Goal: Information Seeking & Learning: Learn about a topic

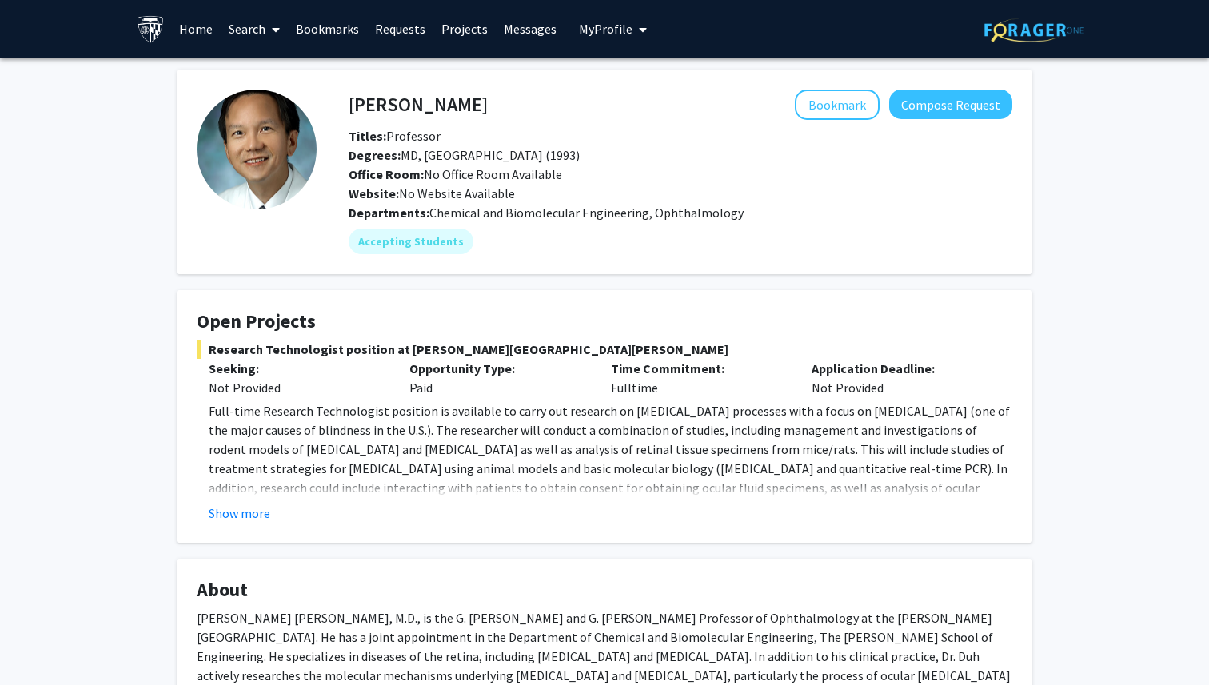
click at [200, 26] on link "Home" at bounding box center [196, 29] width 50 height 56
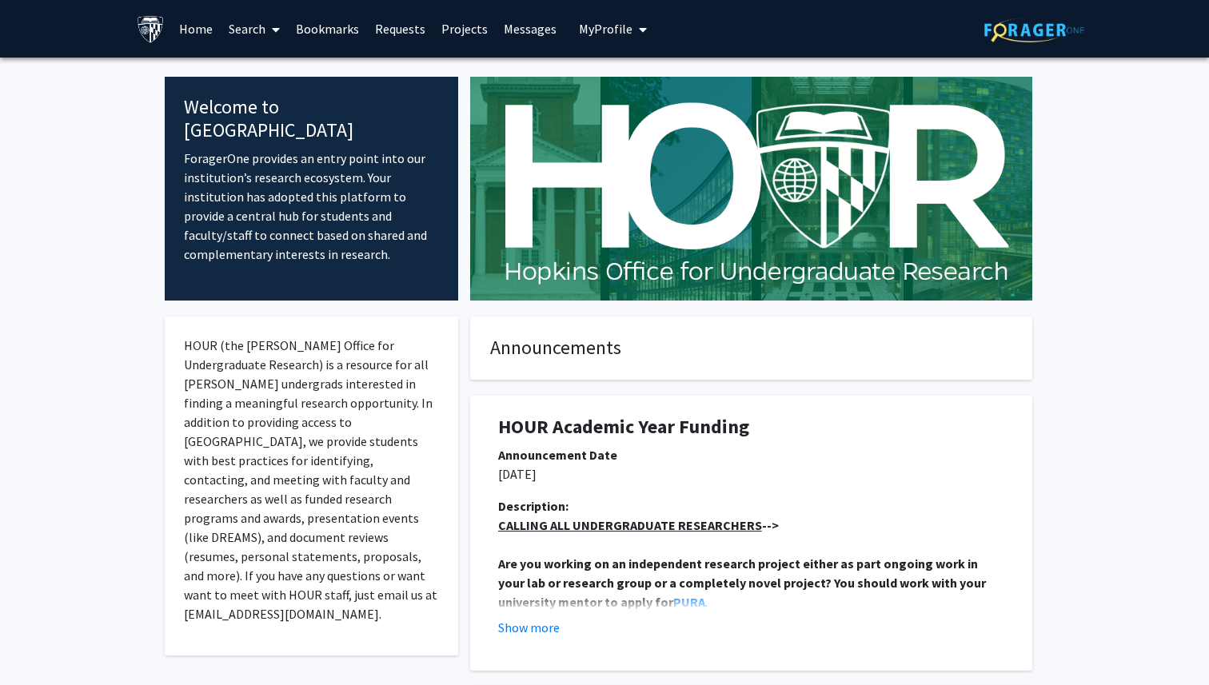
click at [261, 26] on link "Search" at bounding box center [254, 29] width 67 height 56
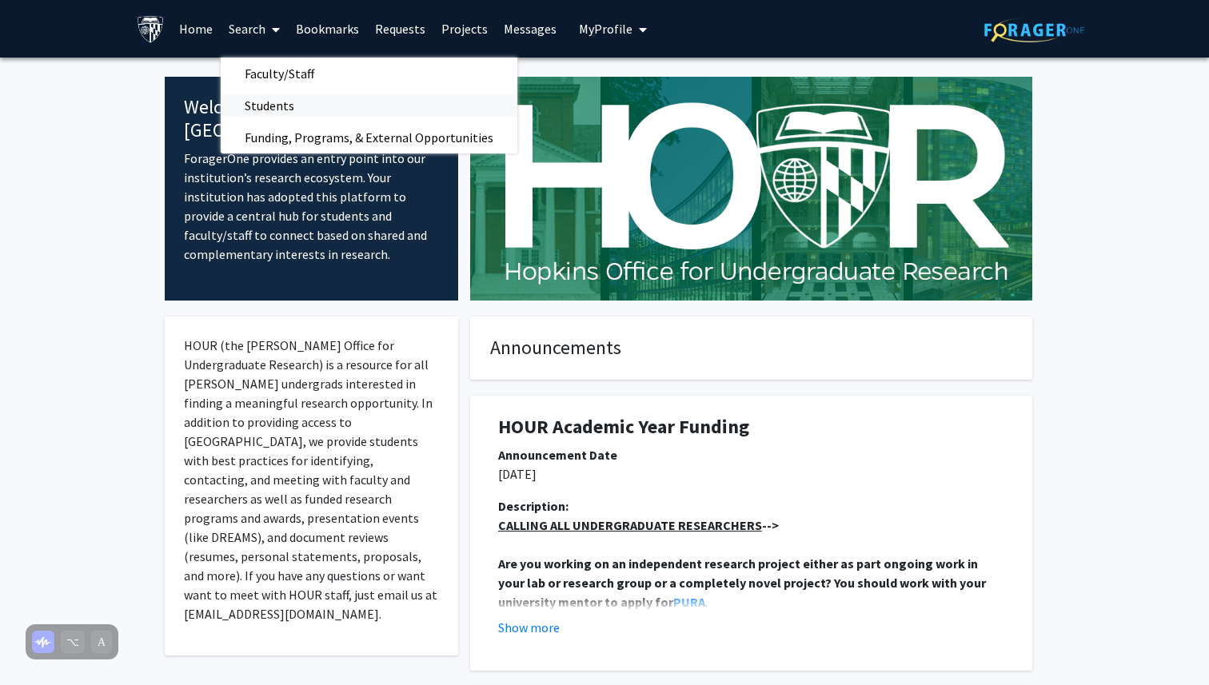
click at [267, 100] on span "Students" at bounding box center [270, 106] width 98 height 32
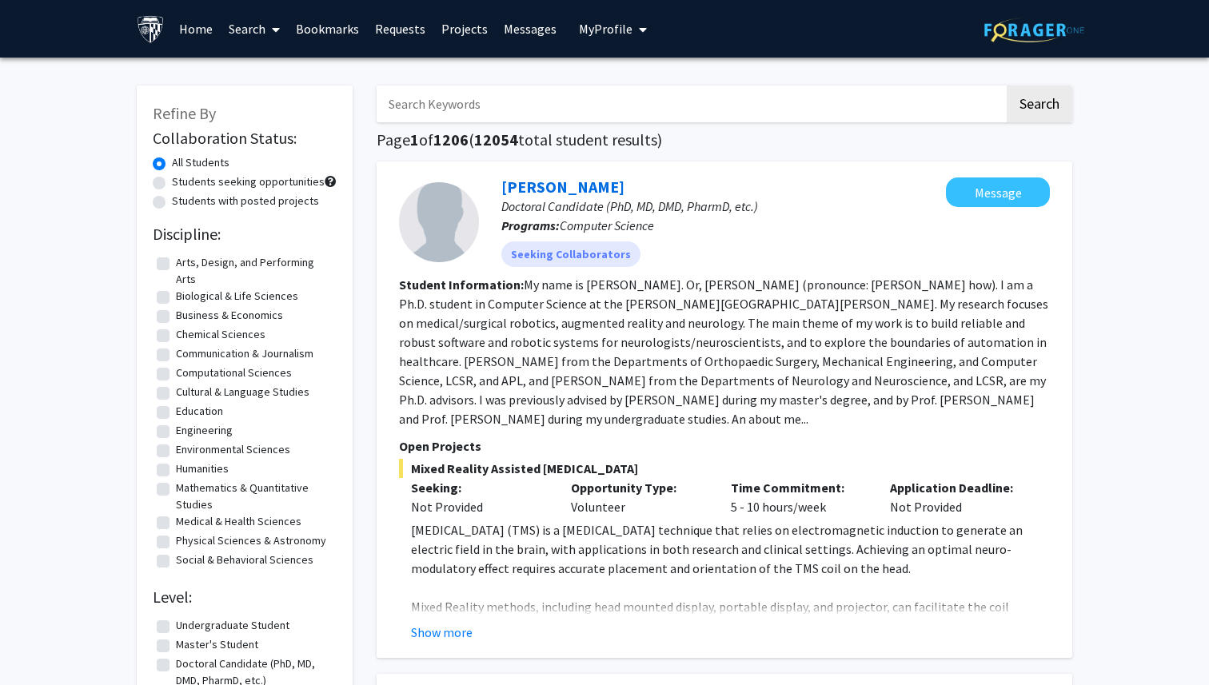
click at [497, 104] on input "Search Keywords" at bounding box center [689, 104] width 627 height 37
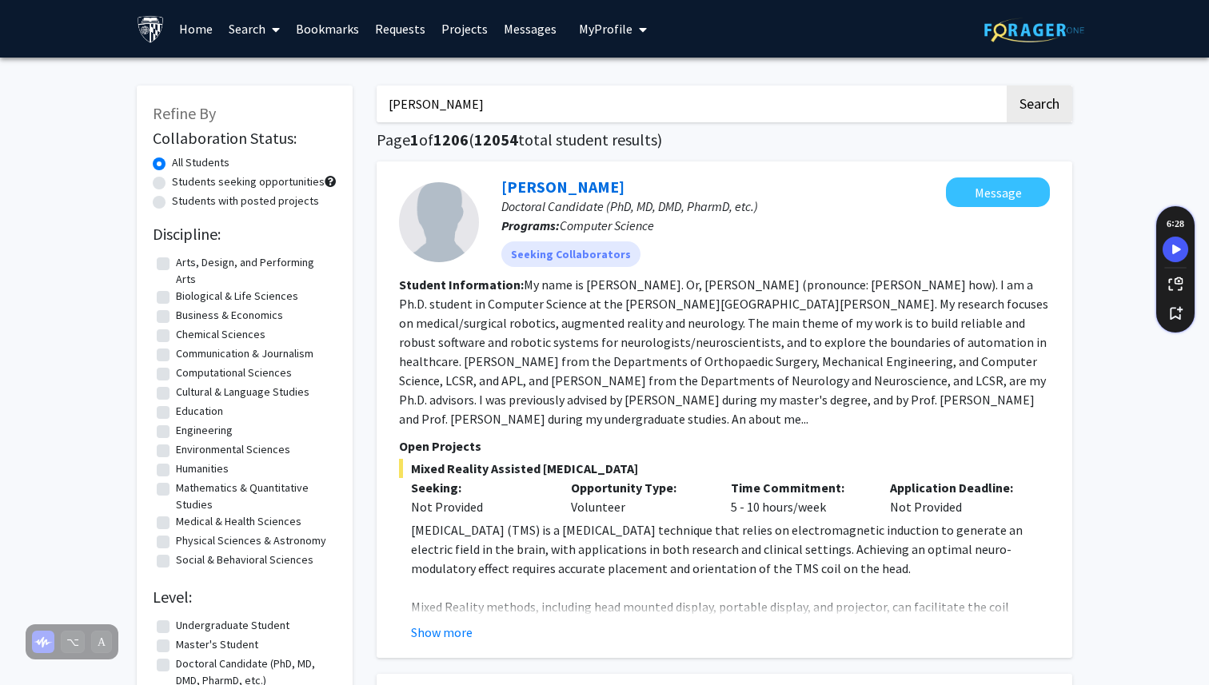
click at [1006, 86] on button "Search" at bounding box center [1039, 104] width 66 height 37
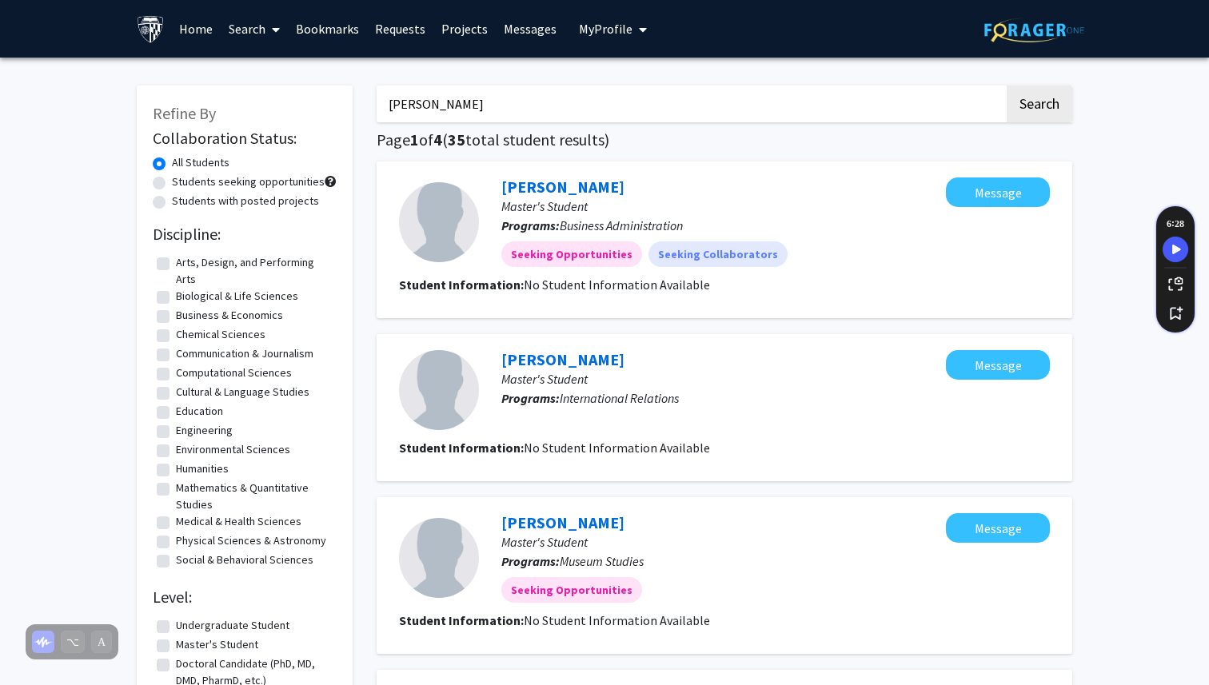
click at [388, 106] on input "[PERSON_NAME]" at bounding box center [689, 104] width 627 height 37
click at [1006, 86] on button "Search" at bounding box center [1039, 104] width 66 height 37
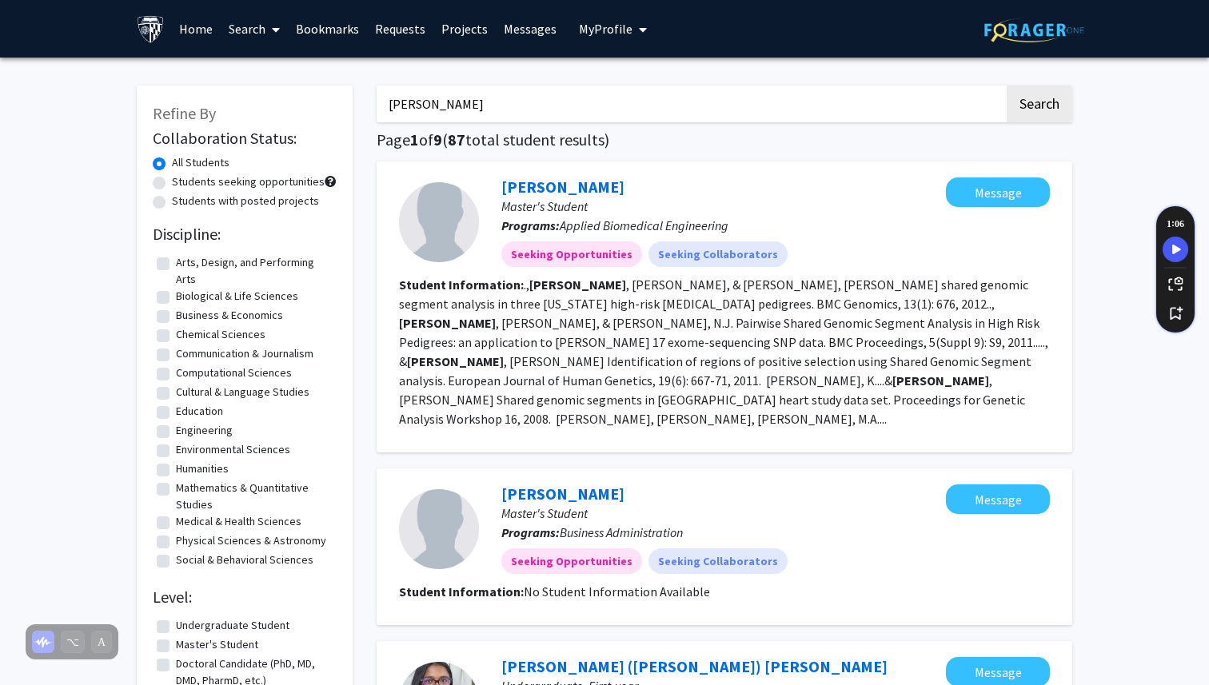
click at [557, 102] on input "[PERSON_NAME]" at bounding box center [689, 104] width 627 height 37
type input "[PERSON_NAME] oph"
click at [1006, 86] on button "Search" at bounding box center [1039, 104] width 66 height 37
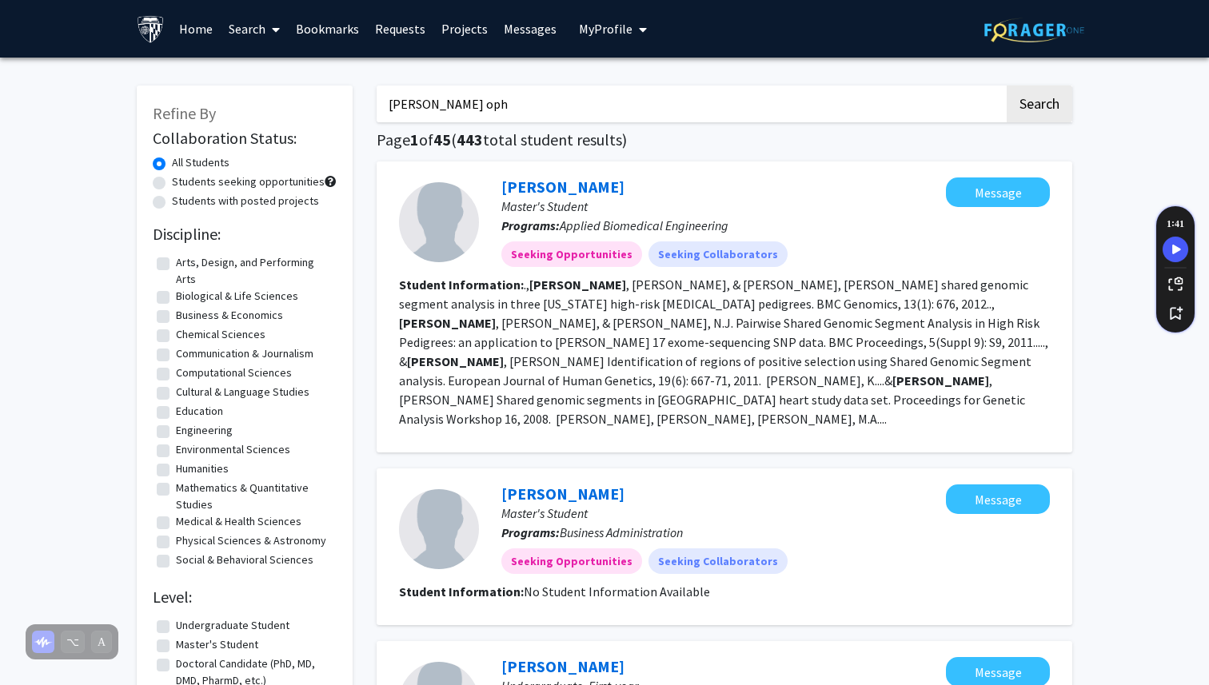
click at [255, 27] on link "Search" at bounding box center [254, 29] width 67 height 56
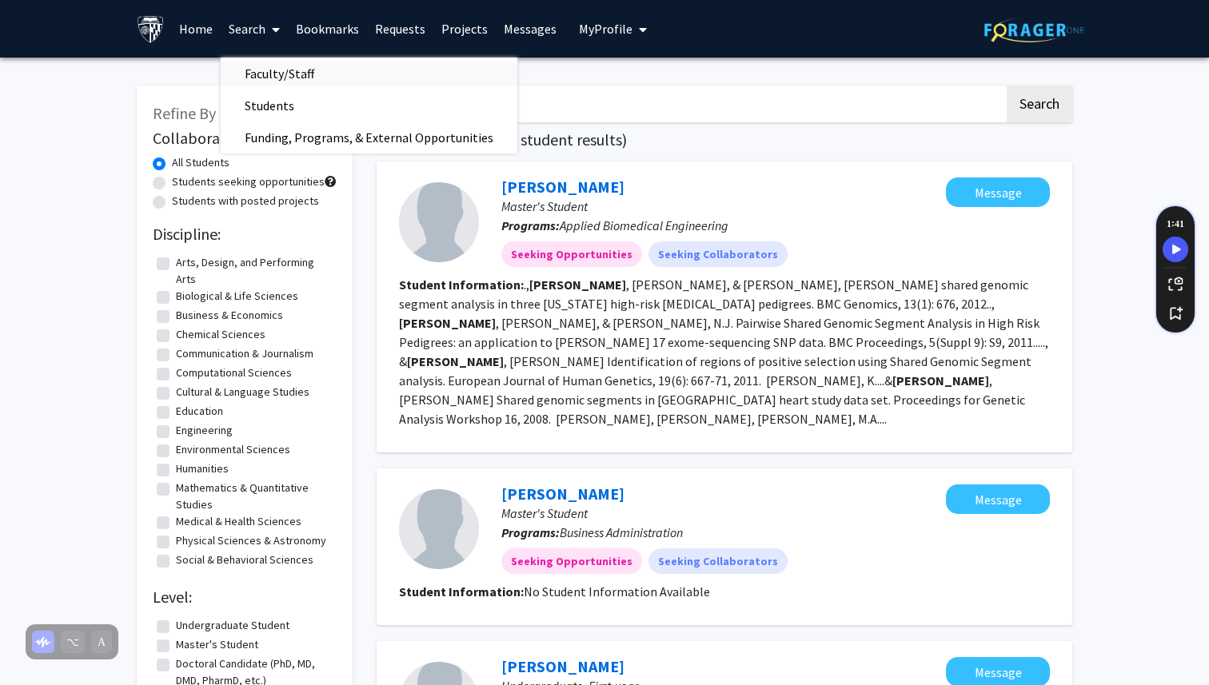
click at [274, 68] on span "Faculty/Staff" at bounding box center [280, 74] width 118 height 32
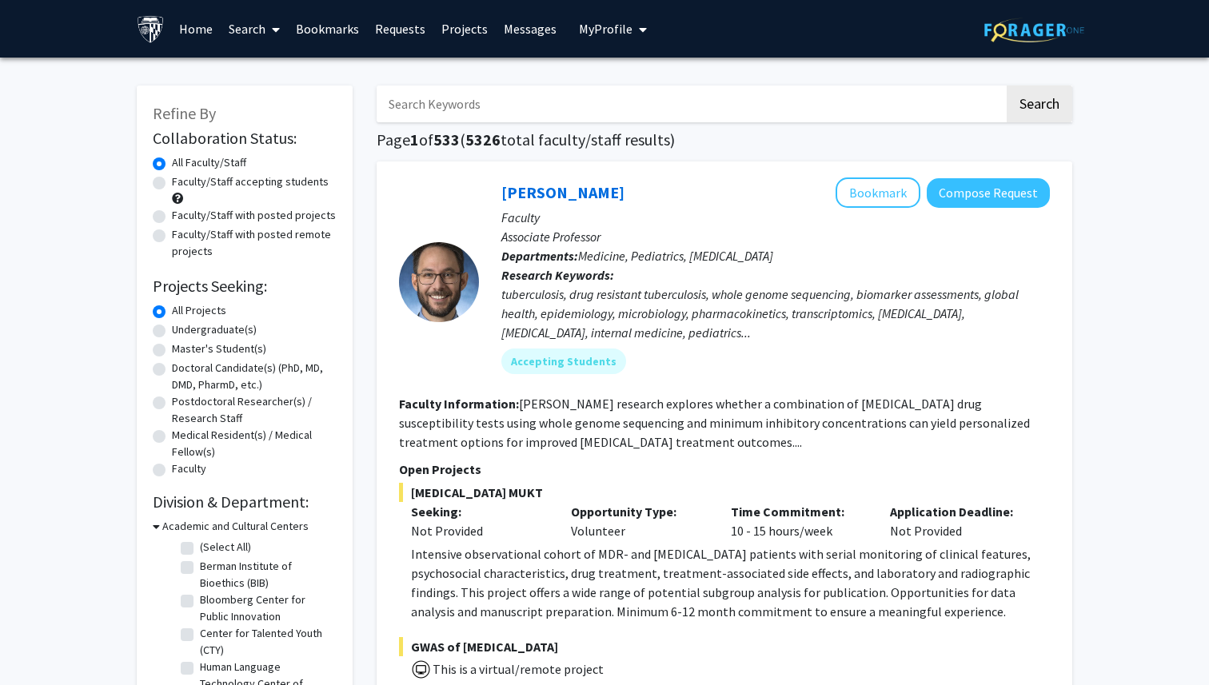
click at [474, 102] on input "Search Keywords" at bounding box center [689, 104] width 627 height 37
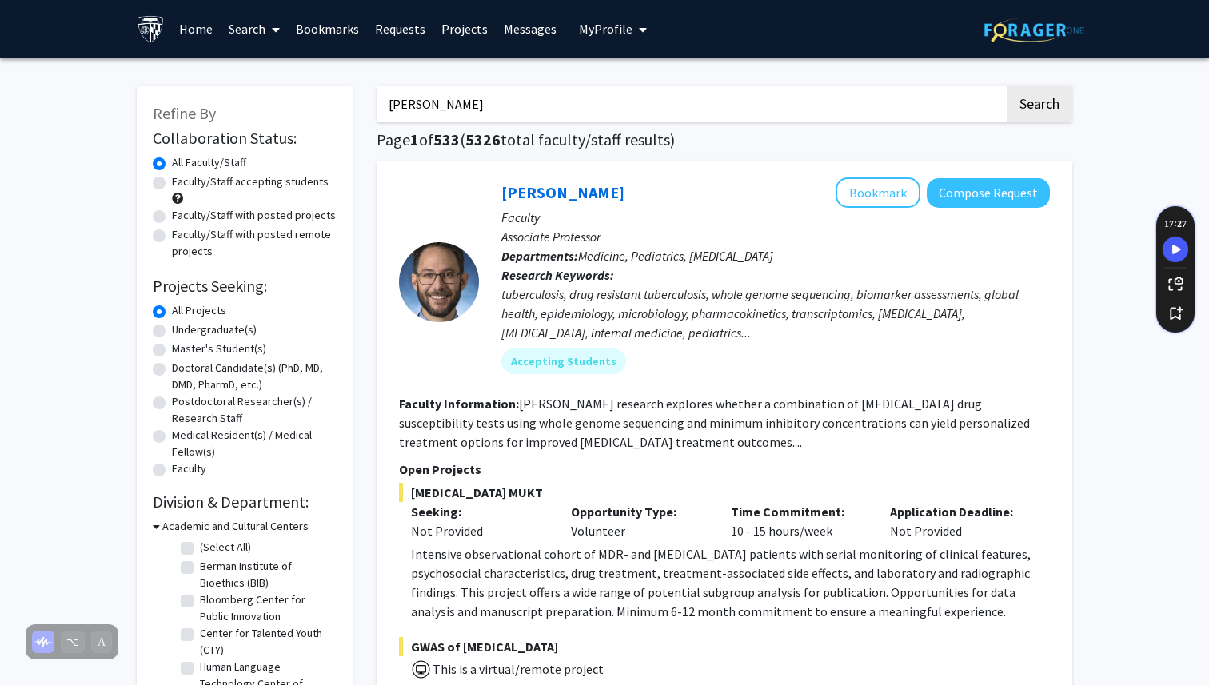
click at [1006, 86] on button "Search" at bounding box center [1039, 104] width 66 height 37
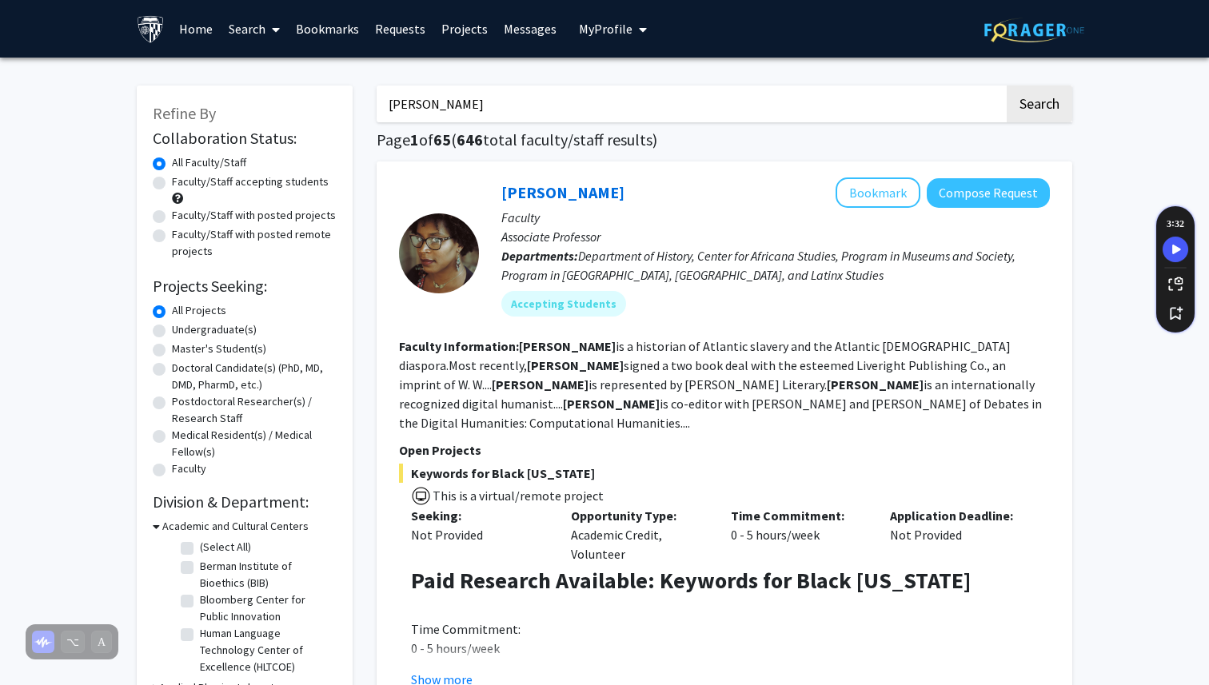
click at [475, 103] on input "[PERSON_NAME]" at bounding box center [689, 104] width 627 height 37
click at [1006, 86] on button "Search" at bounding box center [1039, 104] width 66 height 37
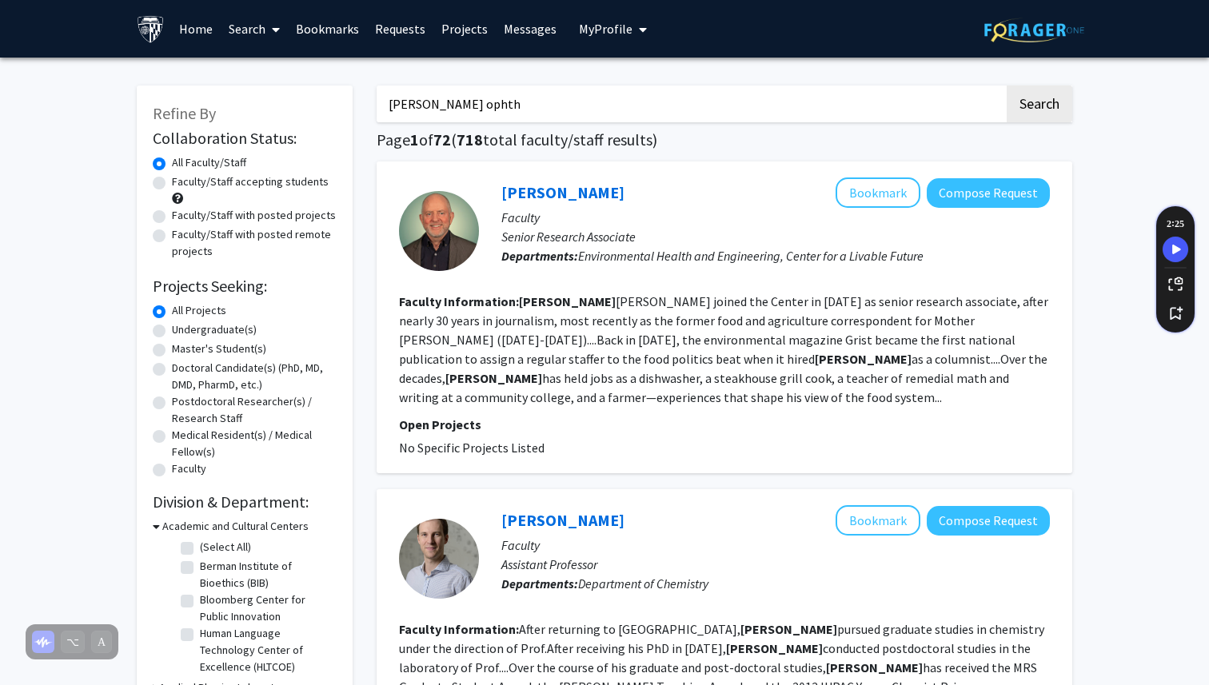
click at [564, 98] on input "[PERSON_NAME] ophth" at bounding box center [689, 104] width 627 height 37
click at [1006, 86] on button "Search" at bounding box center [1039, 104] width 66 height 37
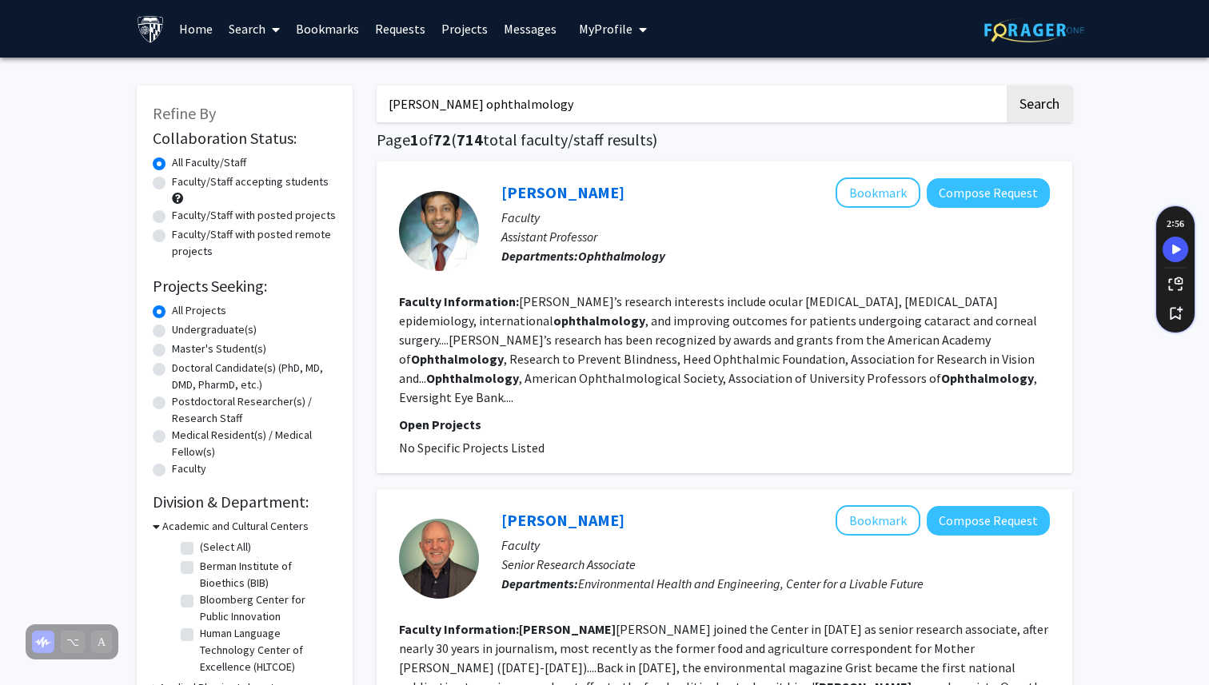
click at [462, 110] on input "[PERSON_NAME] ophthalmology" at bounding box center [689, 104] width 627 height 37
type input "[PERSON_NAME] ophthalmology"
click at [1006, 86] on button "Search" at bounding box center [1039, 104] width 66 height 37
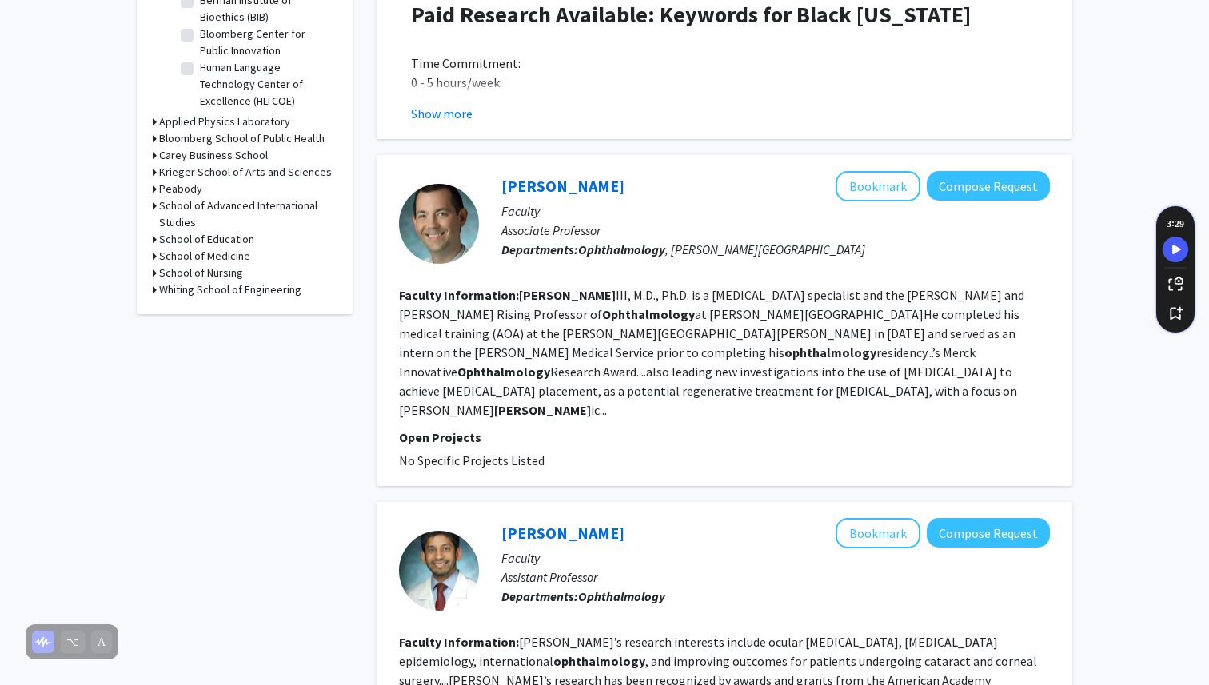
scroll to position [560, 0]
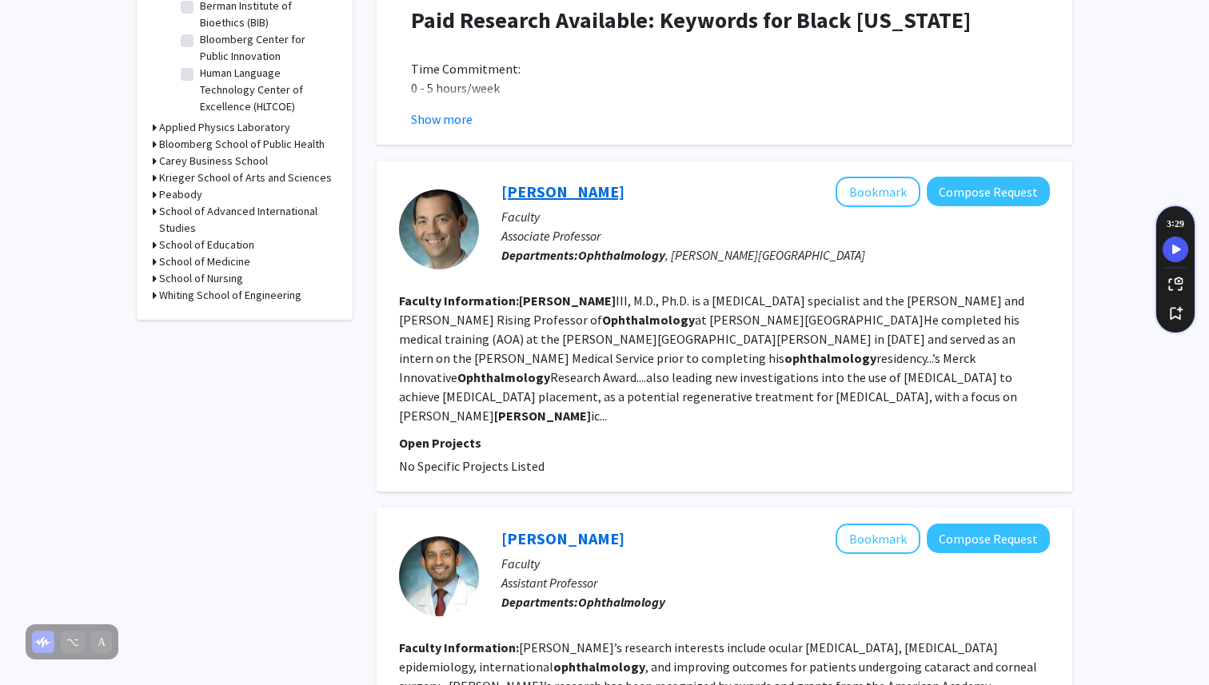
click at [550, 181] on link "[PERSON_NAME]" at bounding box center [562, 191] width 123 height 20
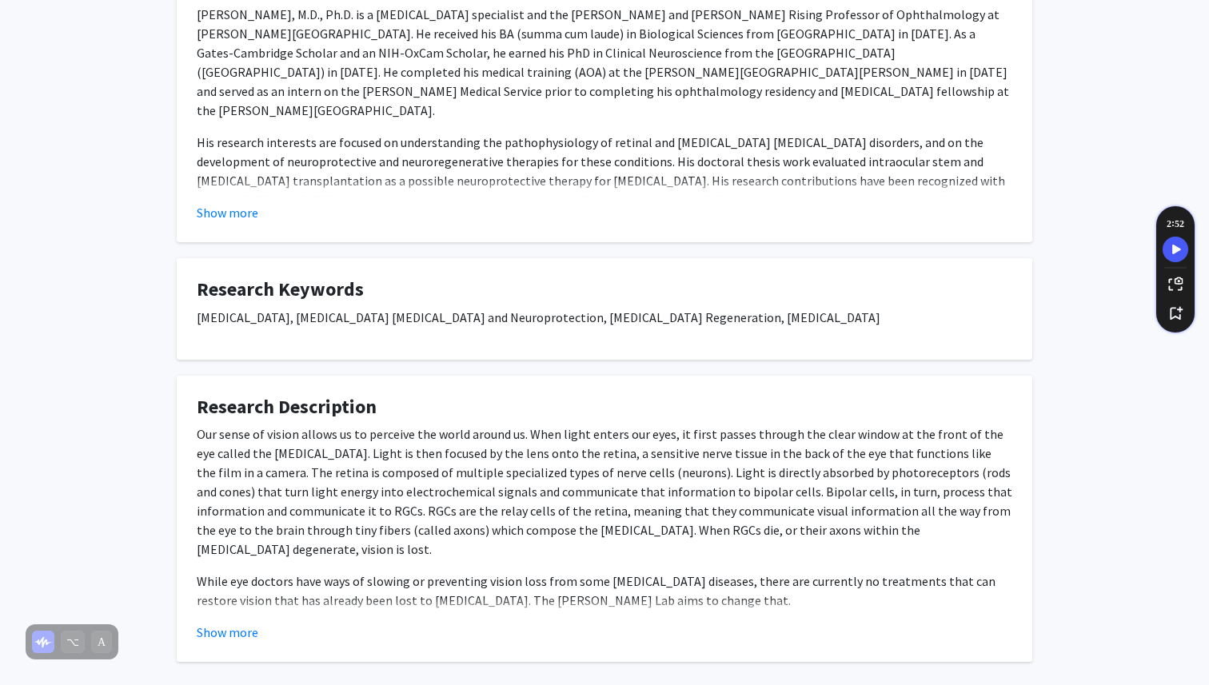
scroll to position [318, 0]
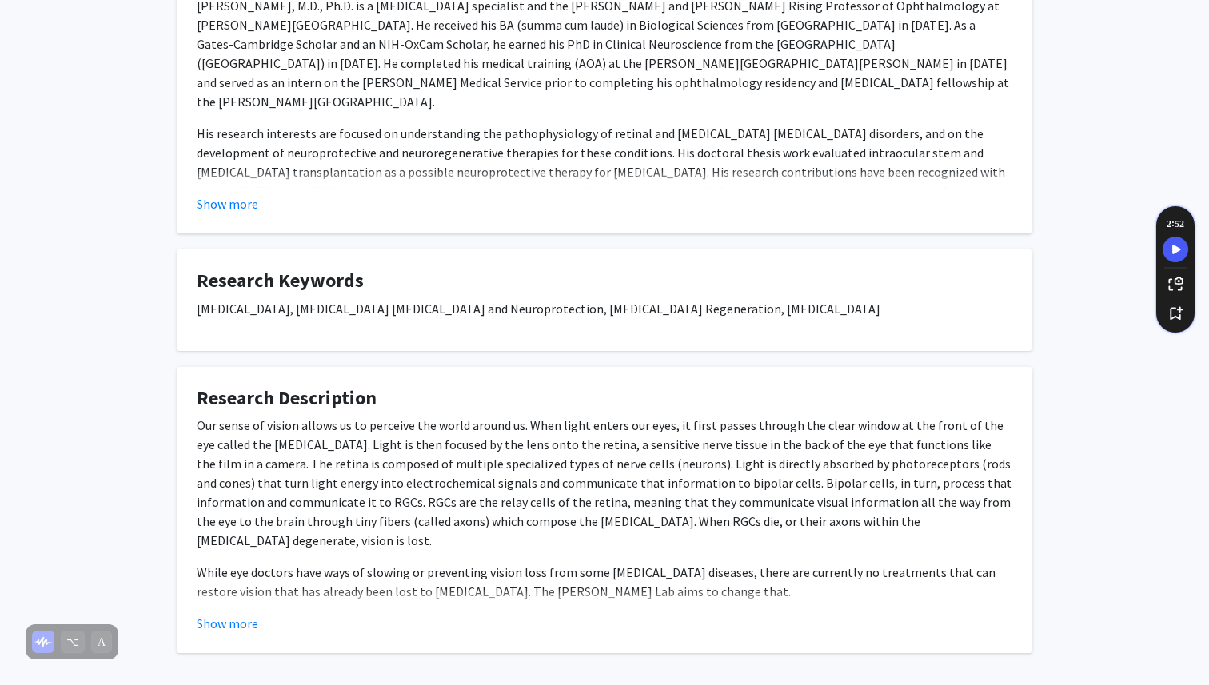
click at [224, 634] on fg-card "Research Description Our sense of vision allows us to perceive the world around…" at bounding box center [604, 510] width 855 height 287
click at [230, 628] on button "Show more" at bounding box center [228, 623] width 62 height 19
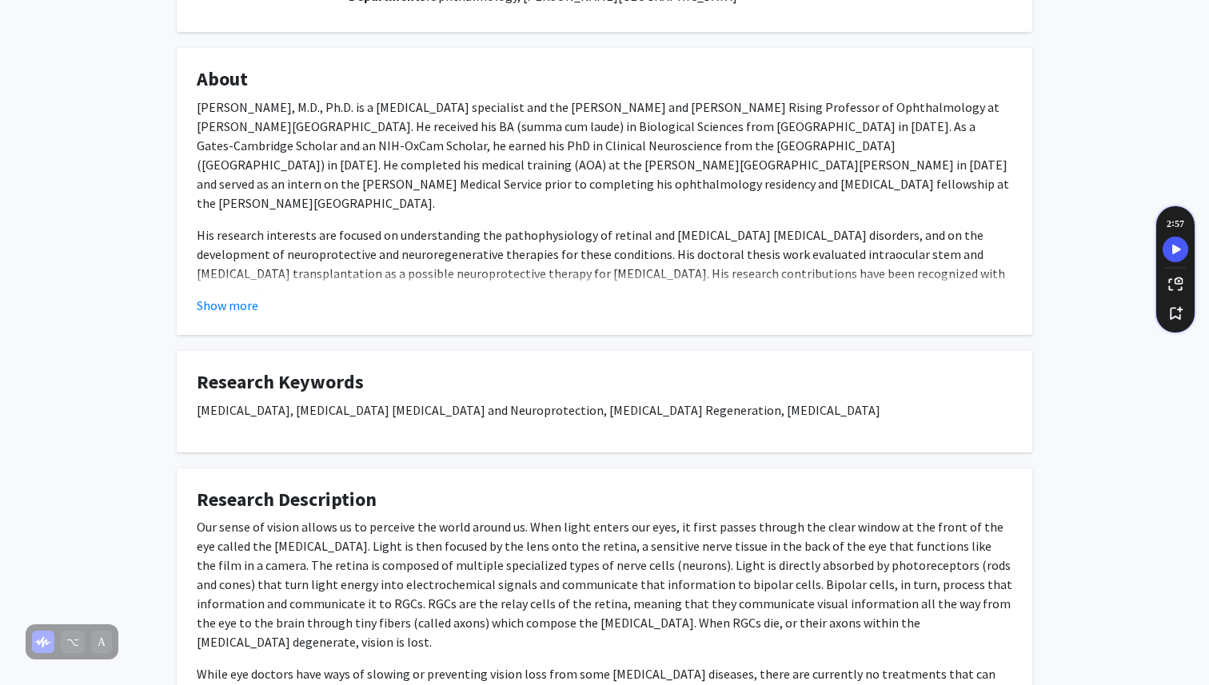
scroll to position [0, 0]
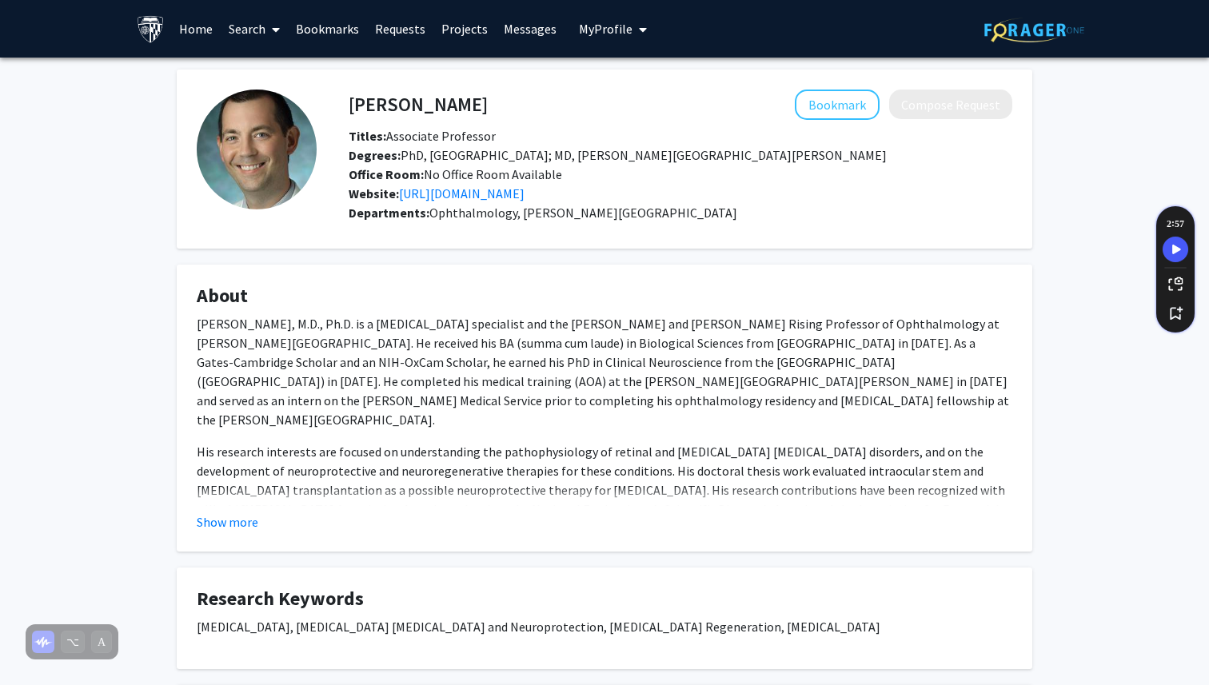
click at [184, 34] on link "Home" at bounding box center [196, 29] width 50 height 56
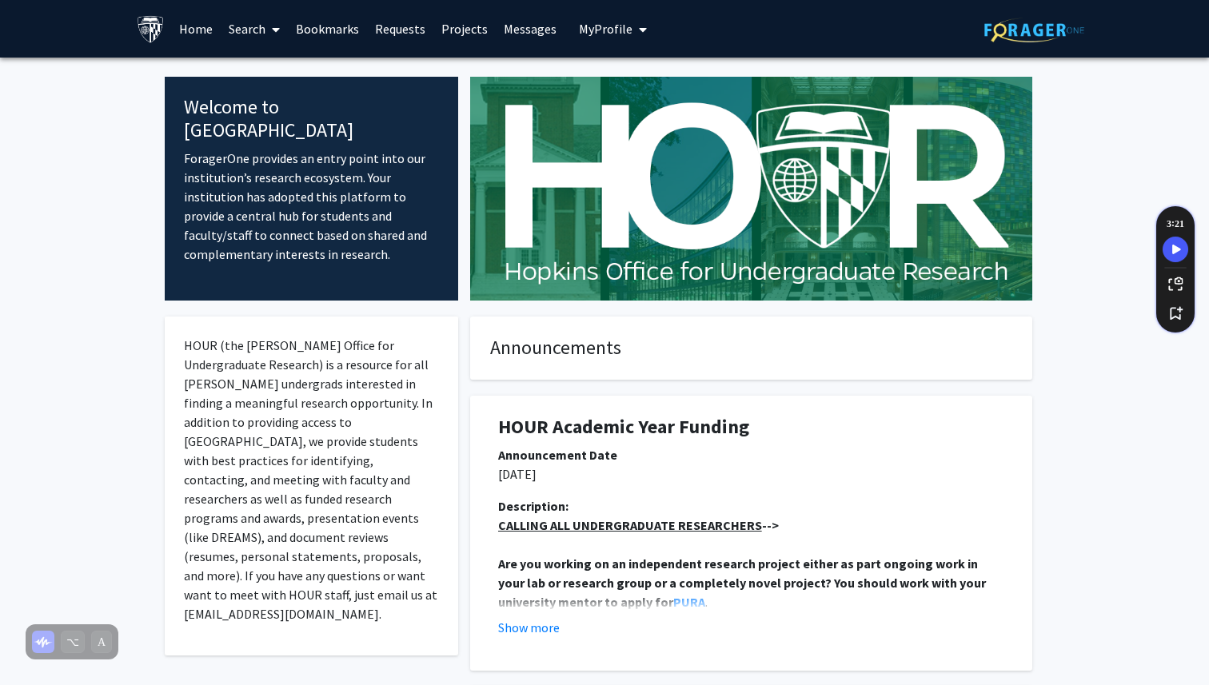
click at [237, 26] on link "Search" at bounding box center [254, 29] width 67 height 56
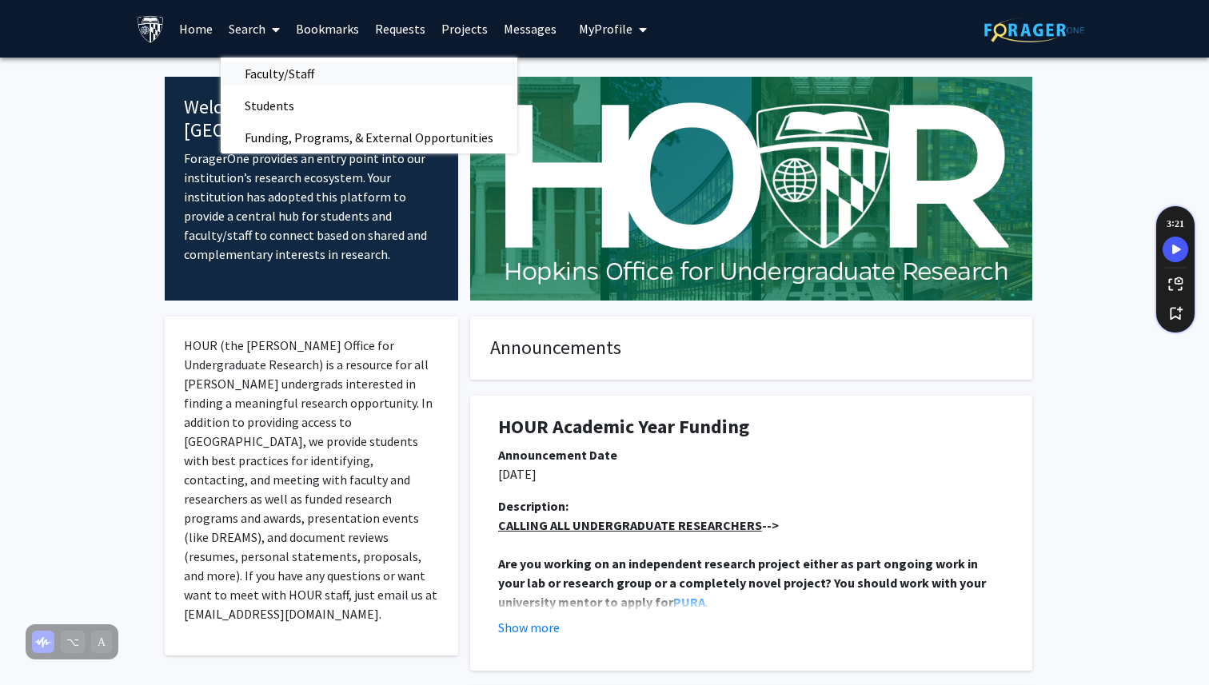
click at [267, 72] on span "Faculty/Staff" at bounding box center [280, 74] width 118 height 32
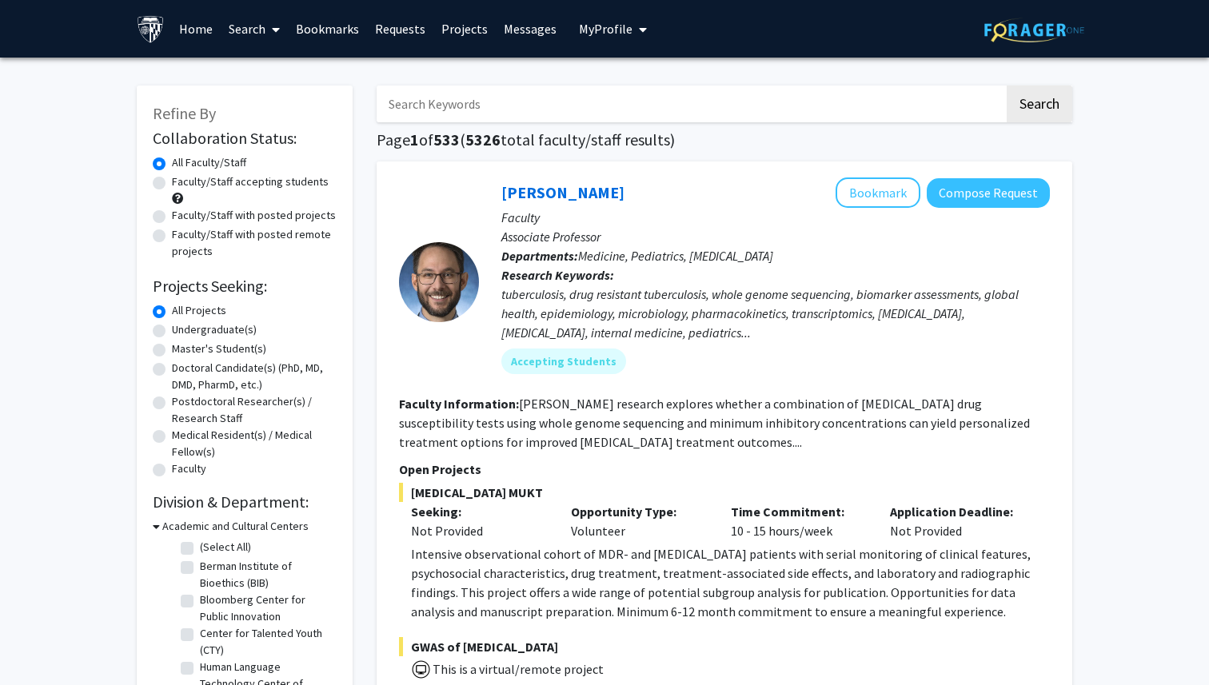
click at [492, 109] on input "Search Keywords" at bounding box center [689, 104] width 627 height 37
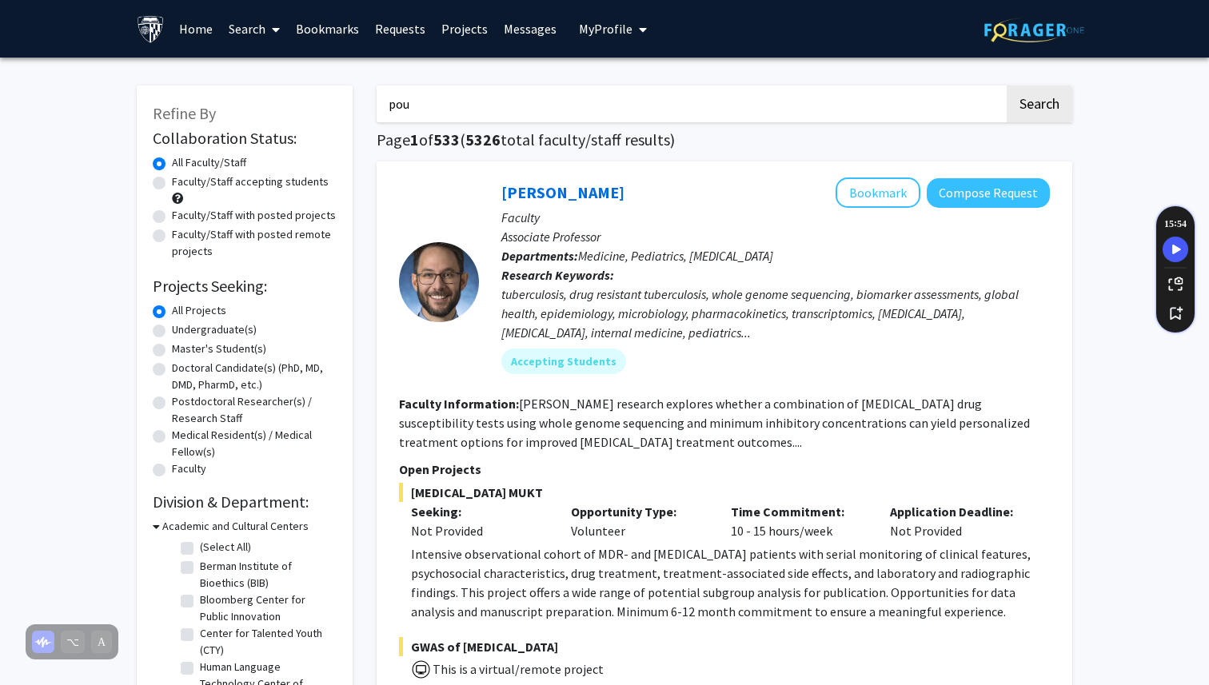
type input "[PERSON_NAME]"
click at [1006, 86] on button "Search" at bounding box center [1039, 104] width 66 height 37
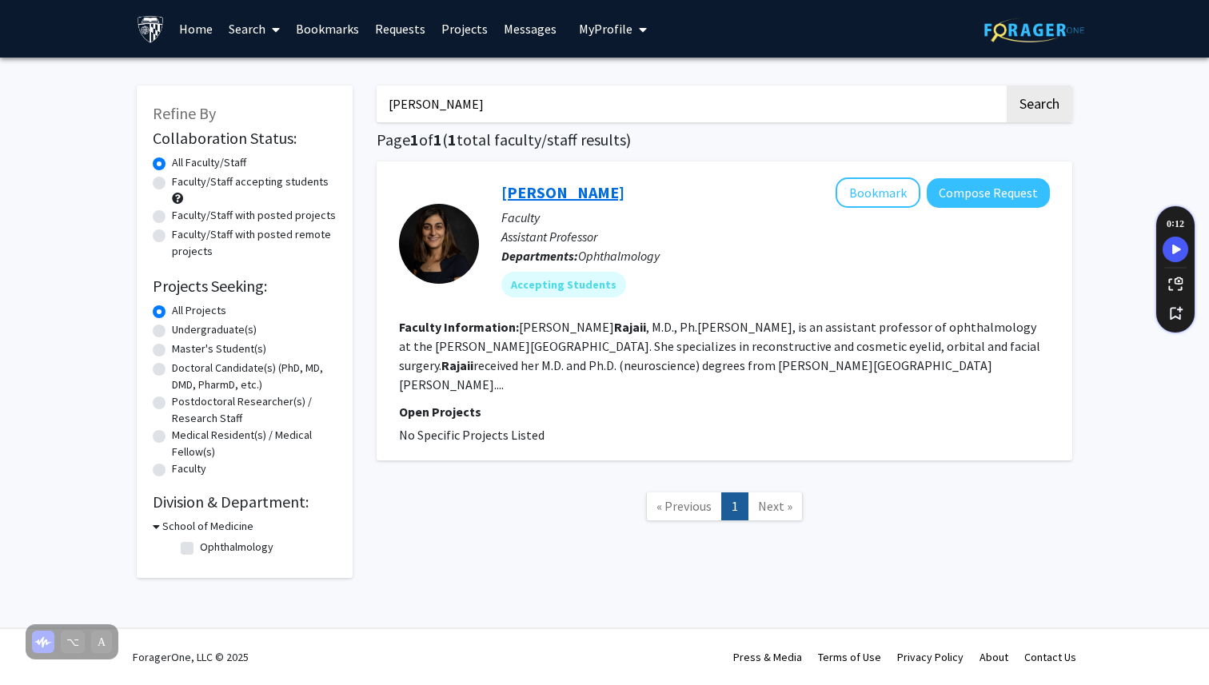
click at [580, 186] on link "[PERSON_NAME]" at bounding box center [562, 192] width 123 height 20
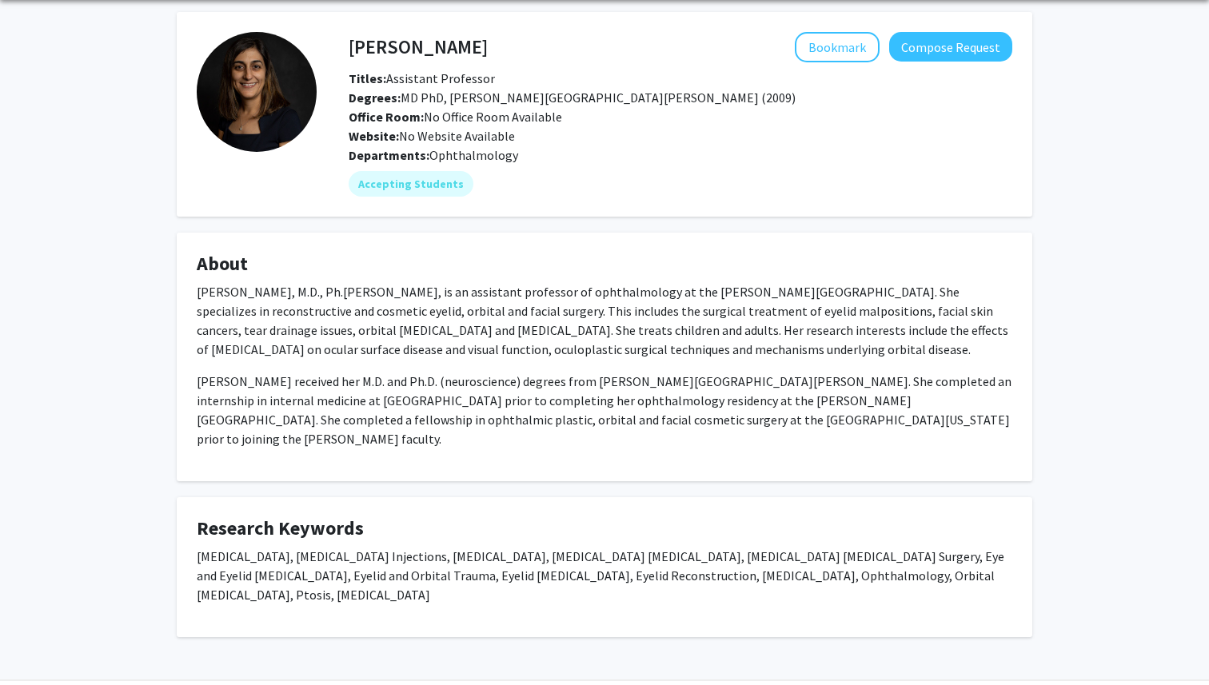
scroll to position [70, 0]
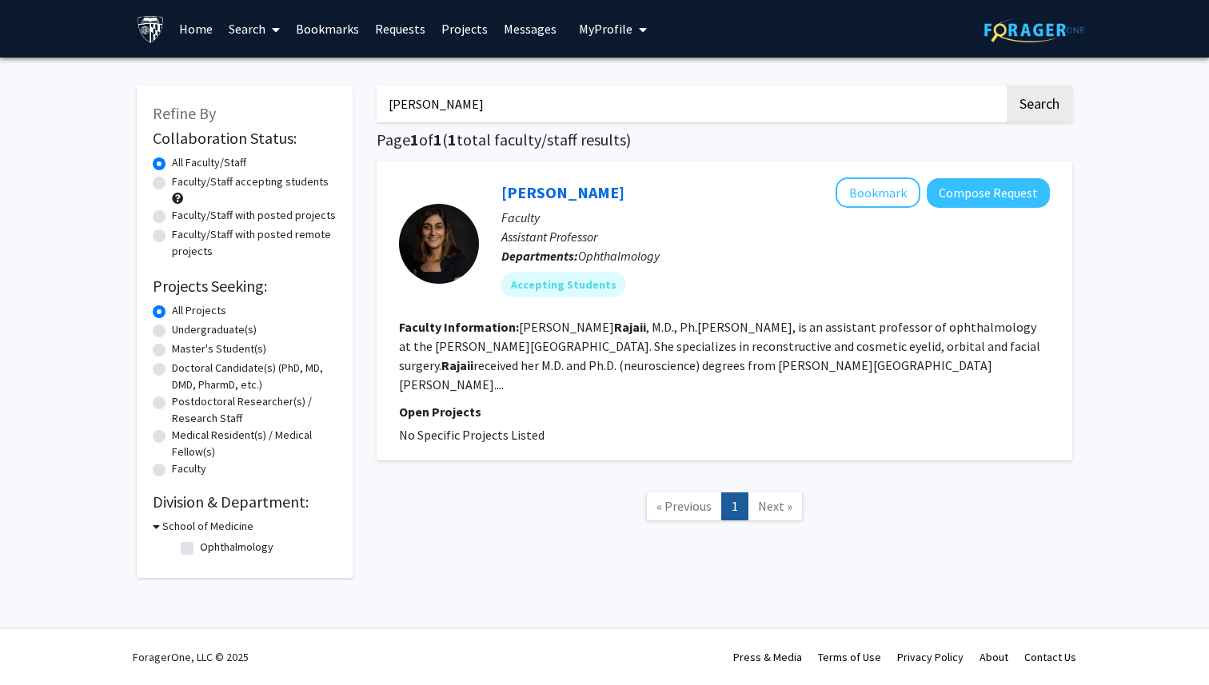
drag, startPoint x: 487, startPoint y: 109, endPoint x: 271, endPoint y: 101, distance: 216.0
click at [271, 101] on div "Refine By Collaboration Status: Collaboration Status All Faculty/Staff Collabor…" at bounding box center [604, 324] width 959 height 508
type input "ophthal"
click at [1006, 86] on button "Search" at bounding box center [1039, 104] width 66 height 37
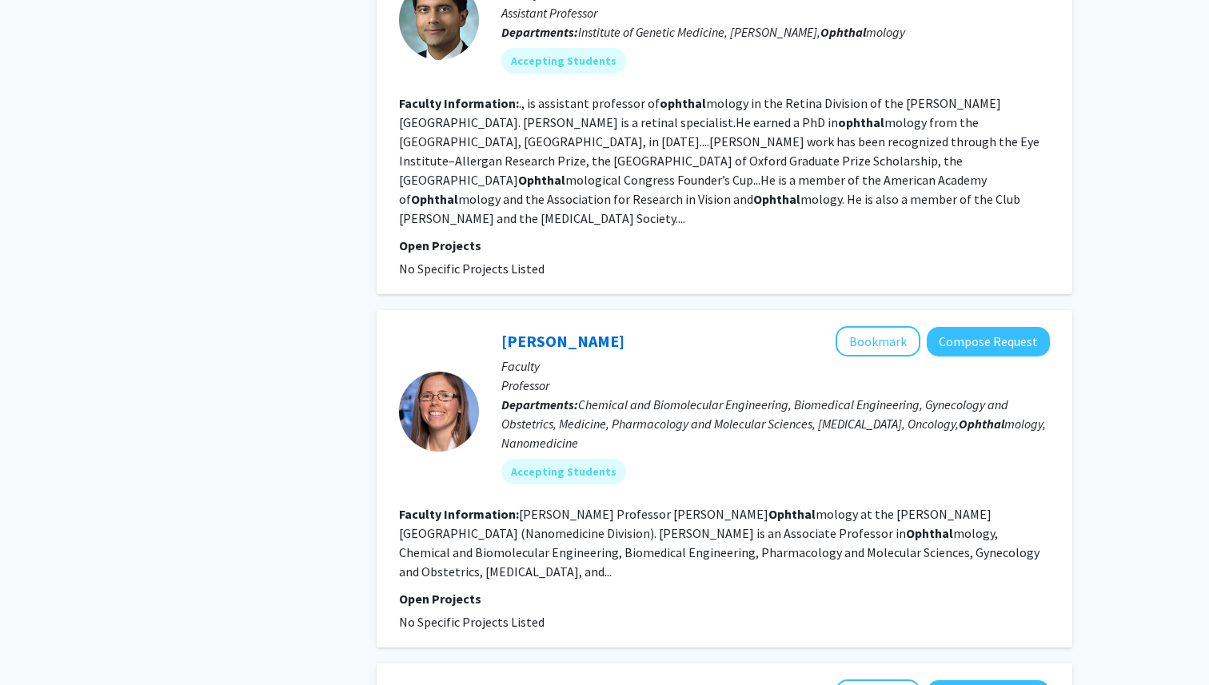
scroll to position [2462, 0]
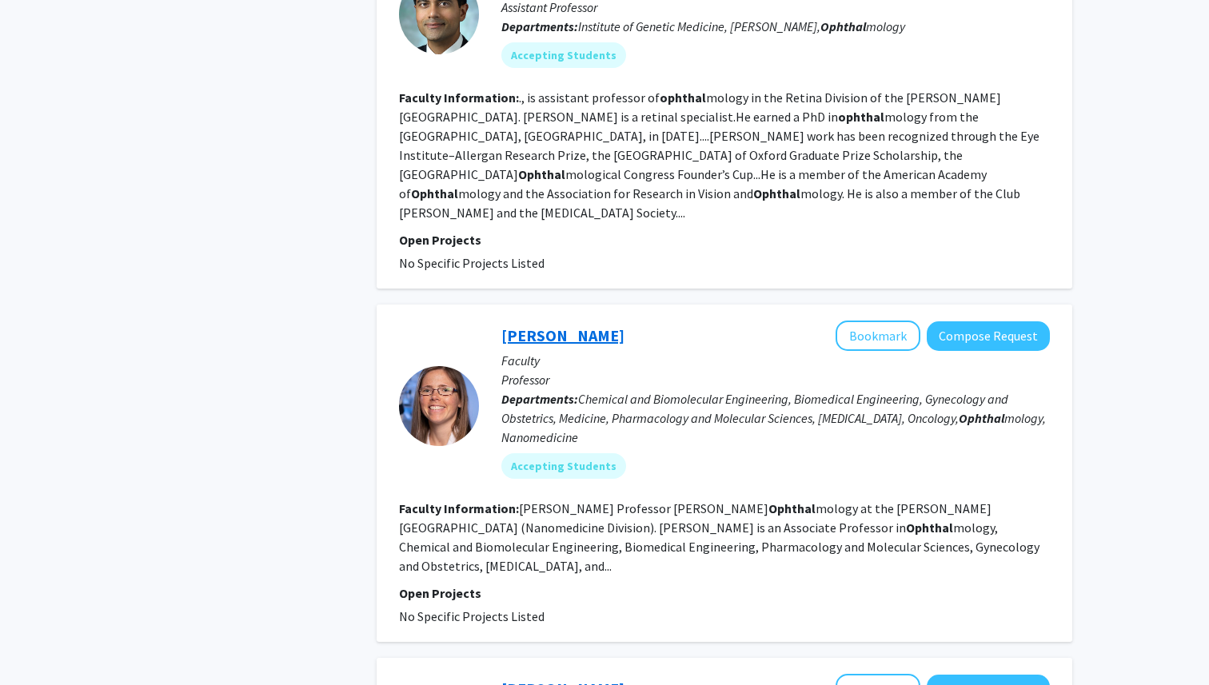
click at [595, 325] on link "[PERSON_NAME]" at bounding box center [562, 335] width 123 height 20
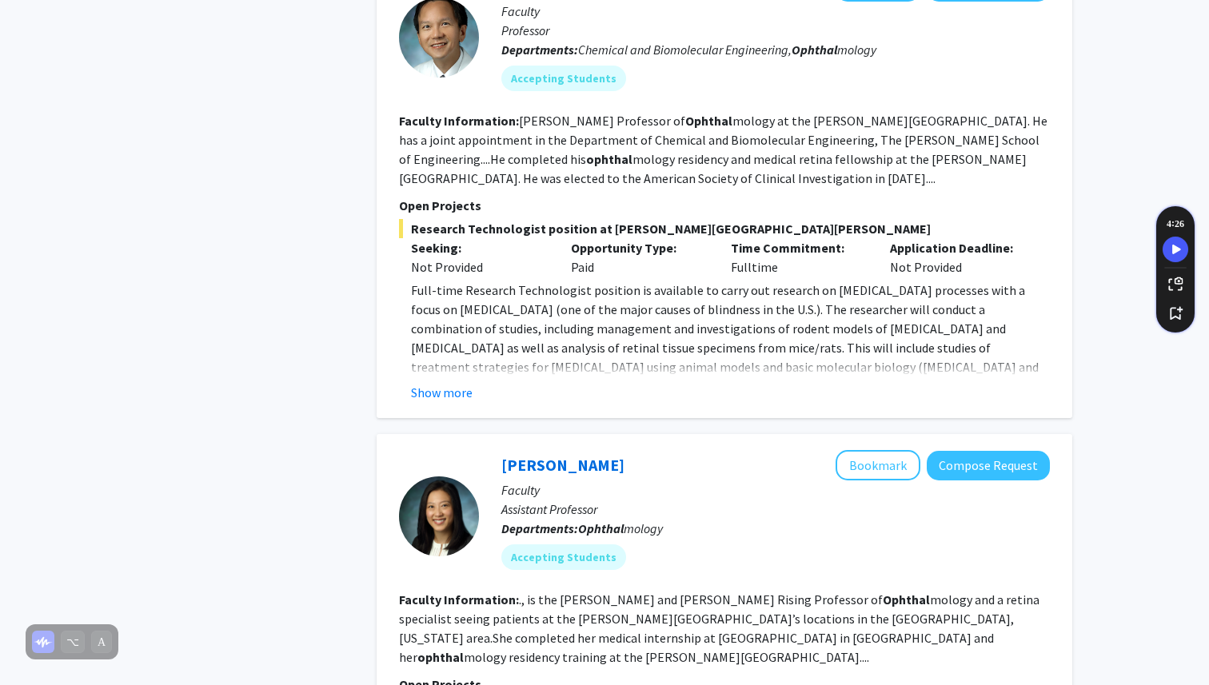
scroll to position [3551, 0]
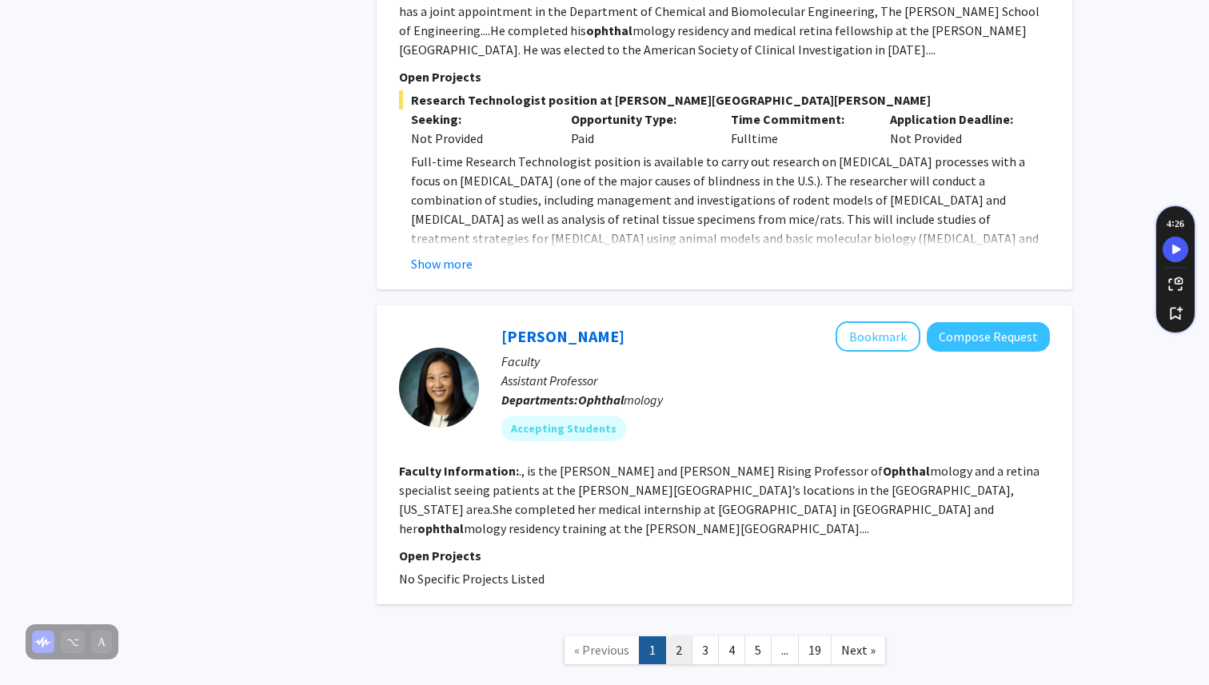
click at [679, 636] on link "2" at bounding box center [678, 650] width 27 height 28
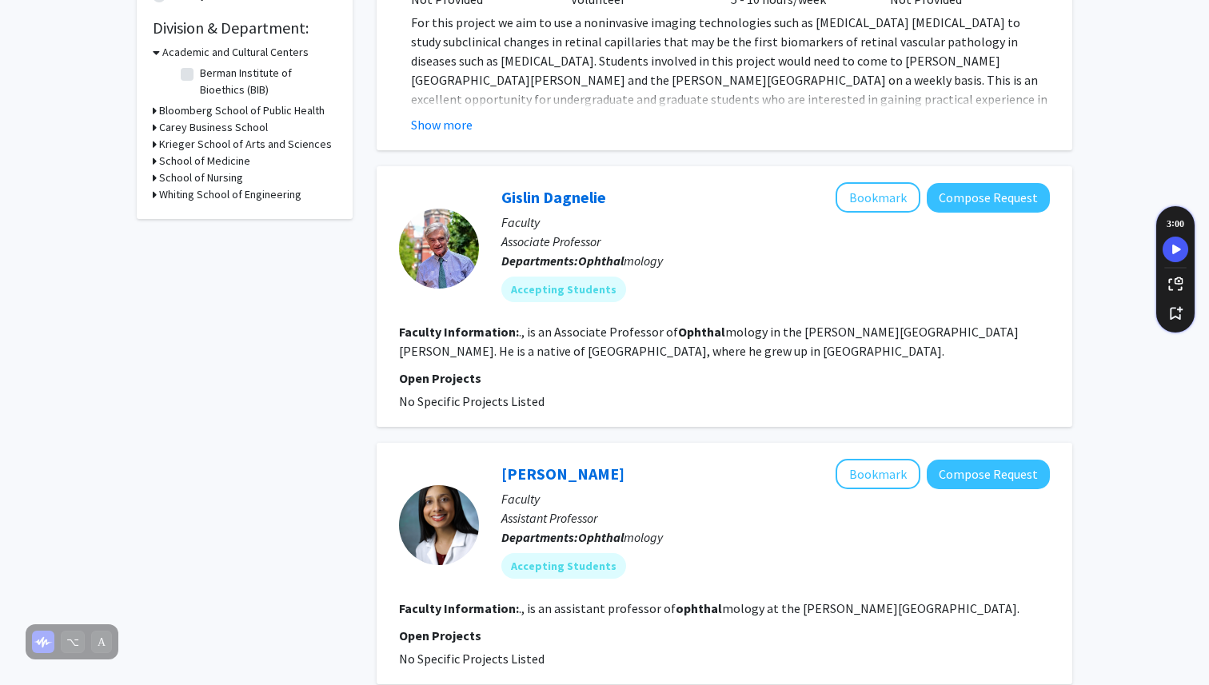
scroll to position [607, 0]
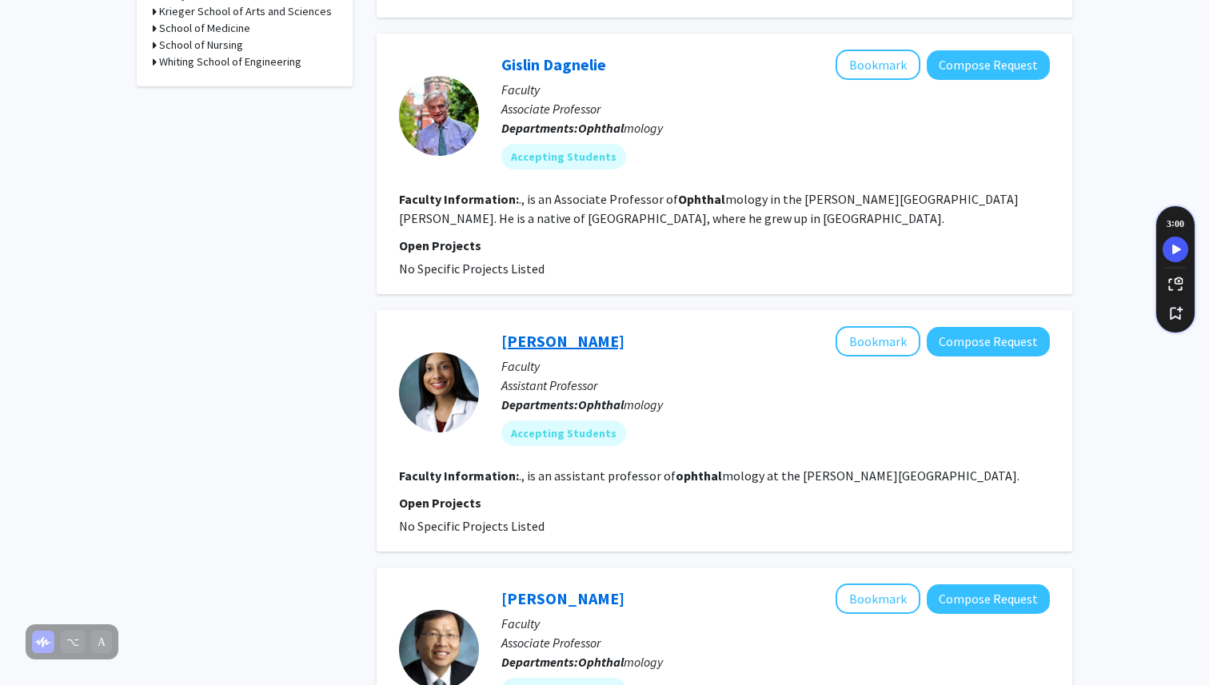
click at [546, 350] on link "[PERSON_NAME]" at bounding box center [562, 341] width 123 height 20
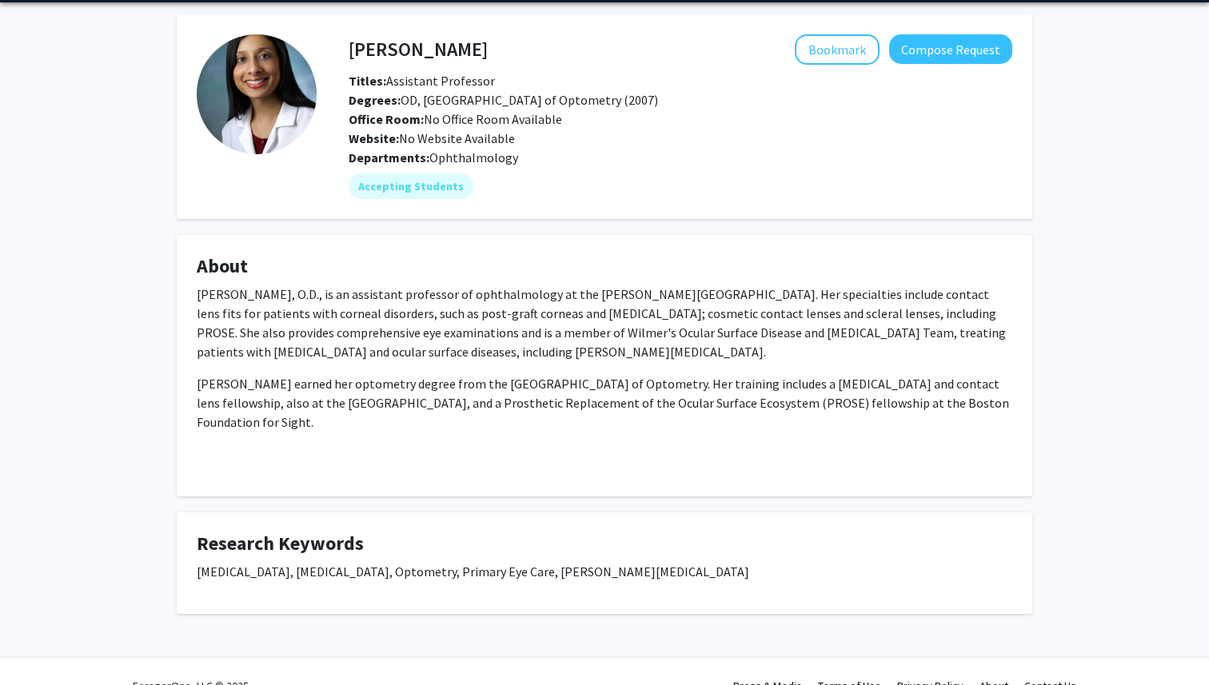
scroll to position [58, 0]
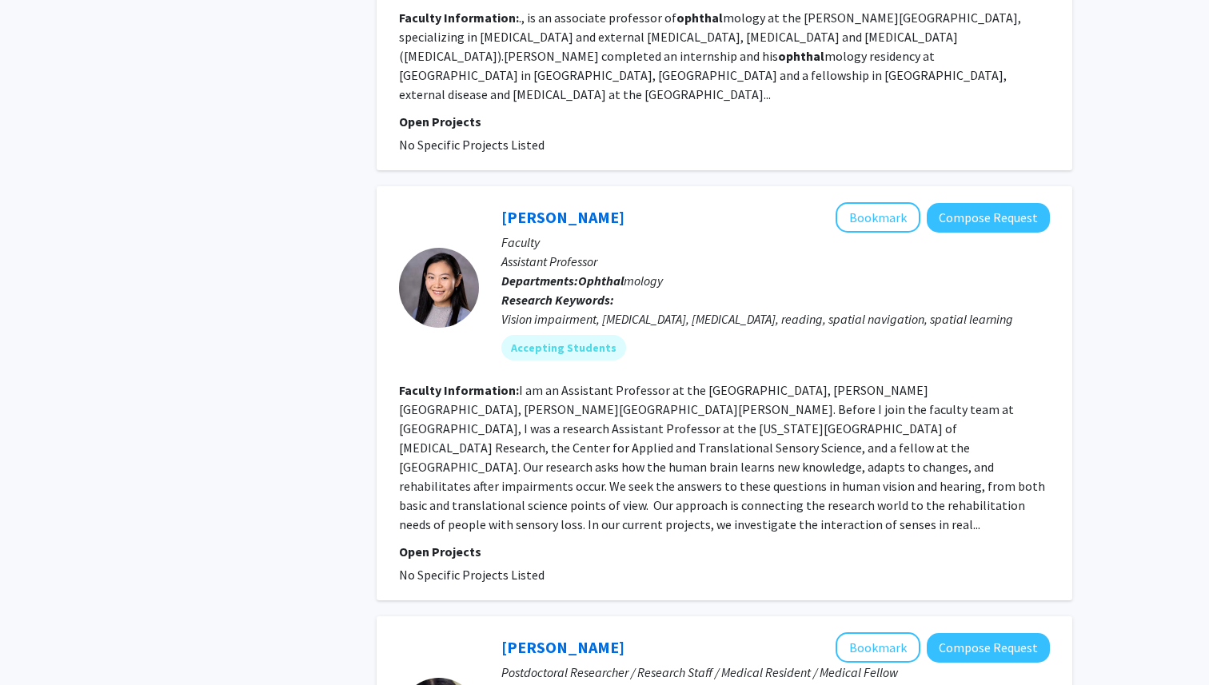
scroll to position [1334, 0]
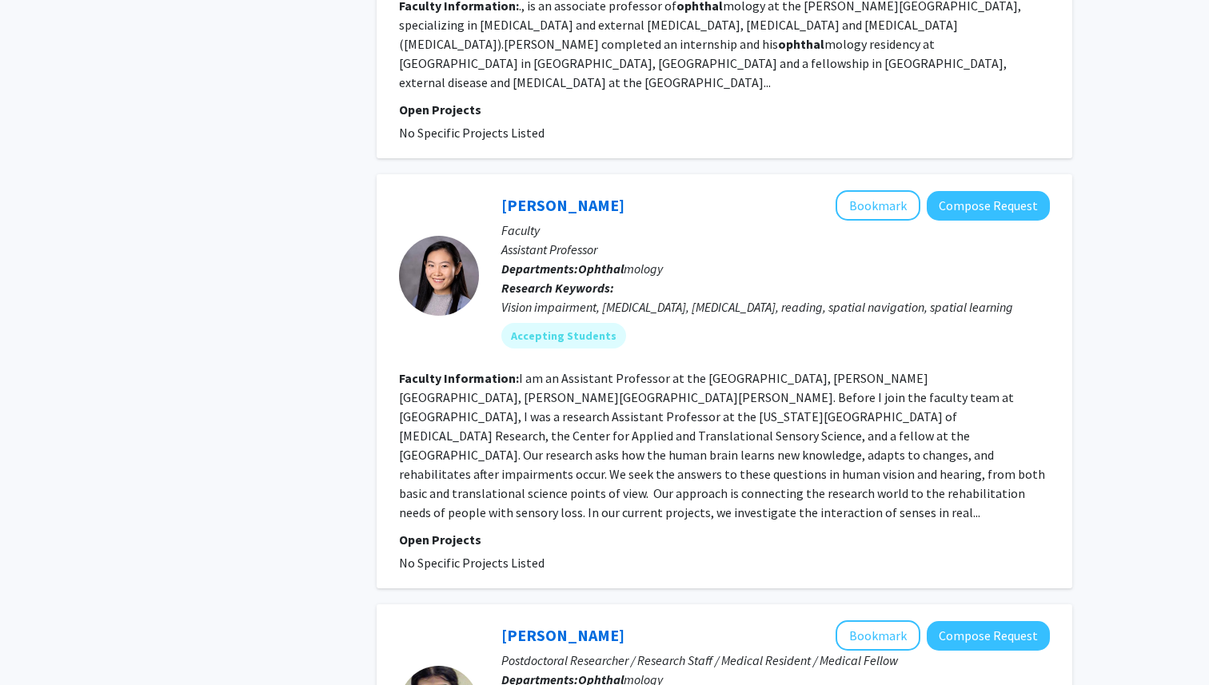
click at [546, 215] on div "[PERSON_NAME] Bookmark Compose Request" at bounding box center [775, 205] width 548 height 30
click at [548, 211] on link "[PERSON_NAME]" at bounding box center [562, 205] width 123 height 20
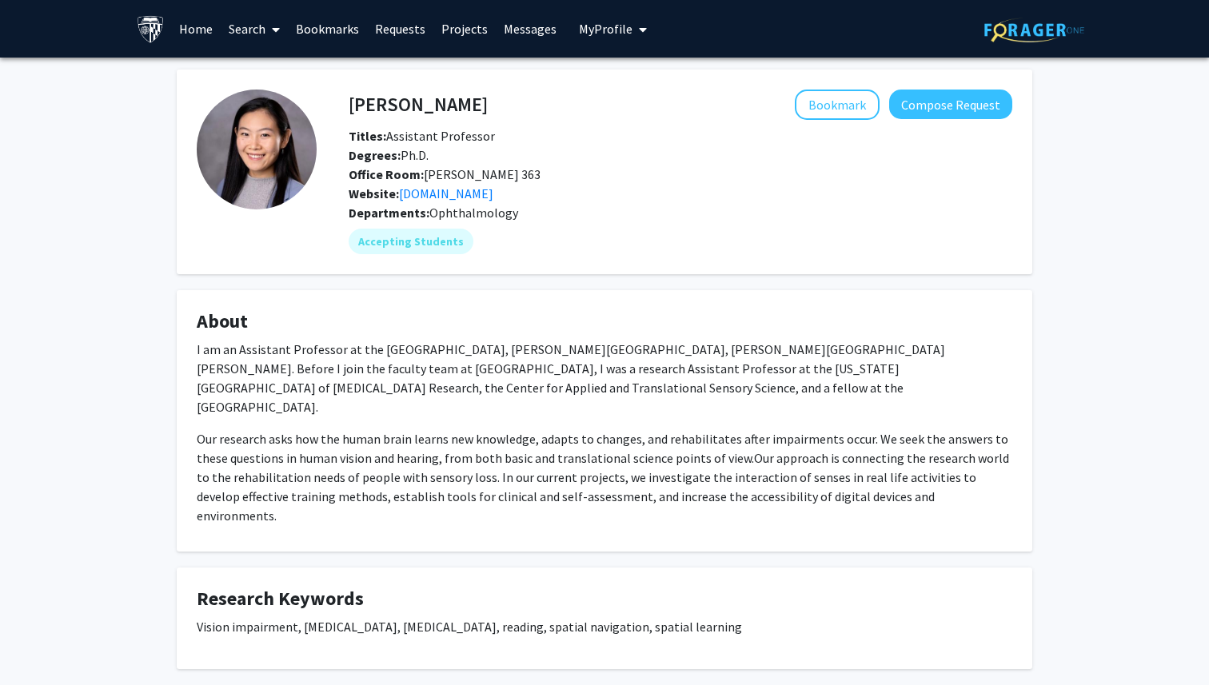
click at [263, 26] on link "Search" at bounding box center [254, 29] width 67 height 56
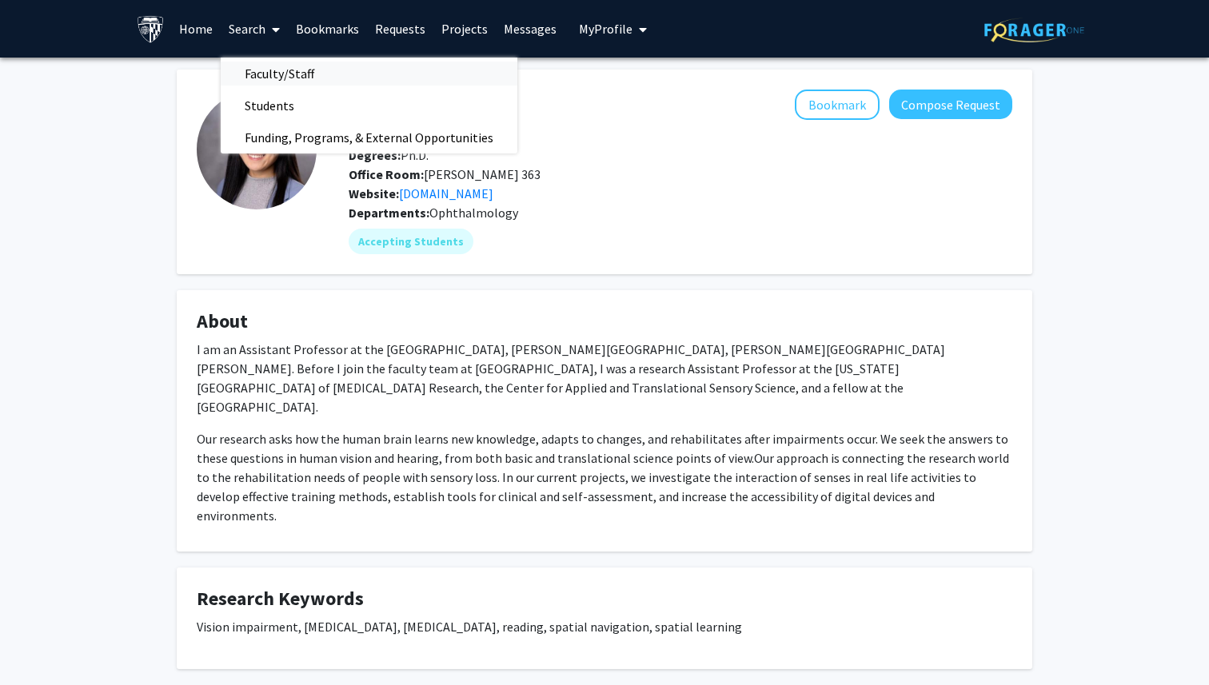
click at [280, 73] on span "Faculty/Staff" at bounding box center [280, 74] width 118 height 32
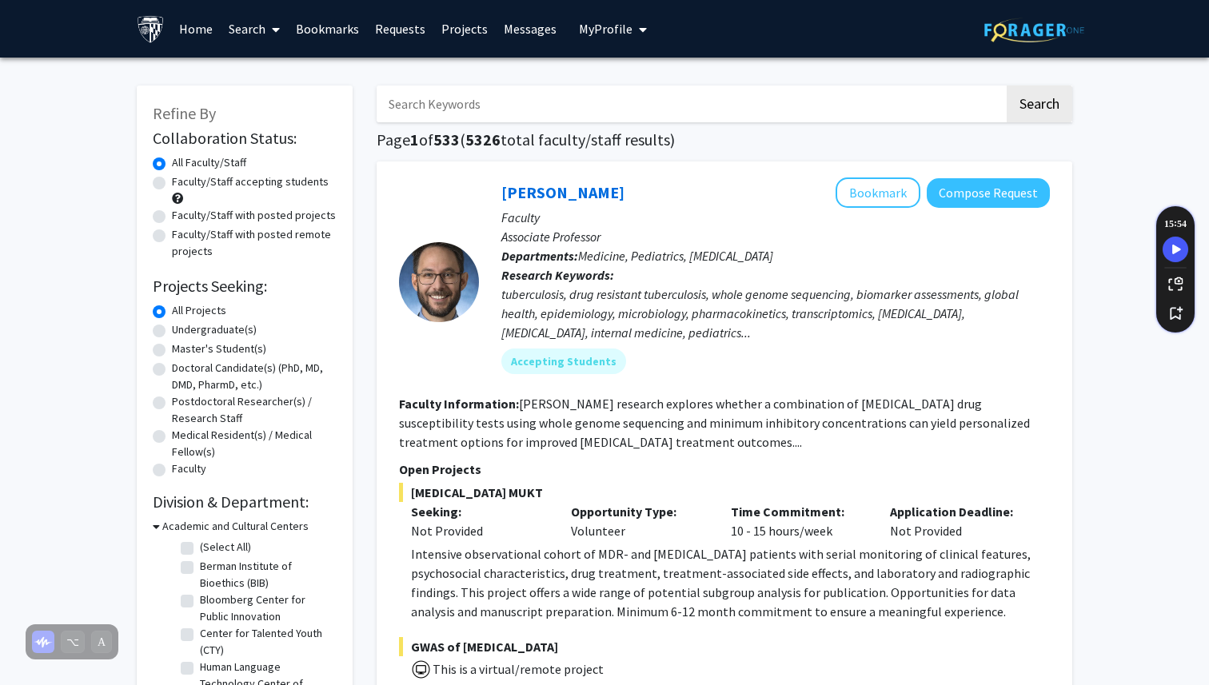
click at [486, 113] on input "Search Keywords" at bounding box center [689, 104] width 627 height 37
type input "ophth"
click at [1006, 86] on button "Search" at bounding box center [1039, 104] width 66 height 37
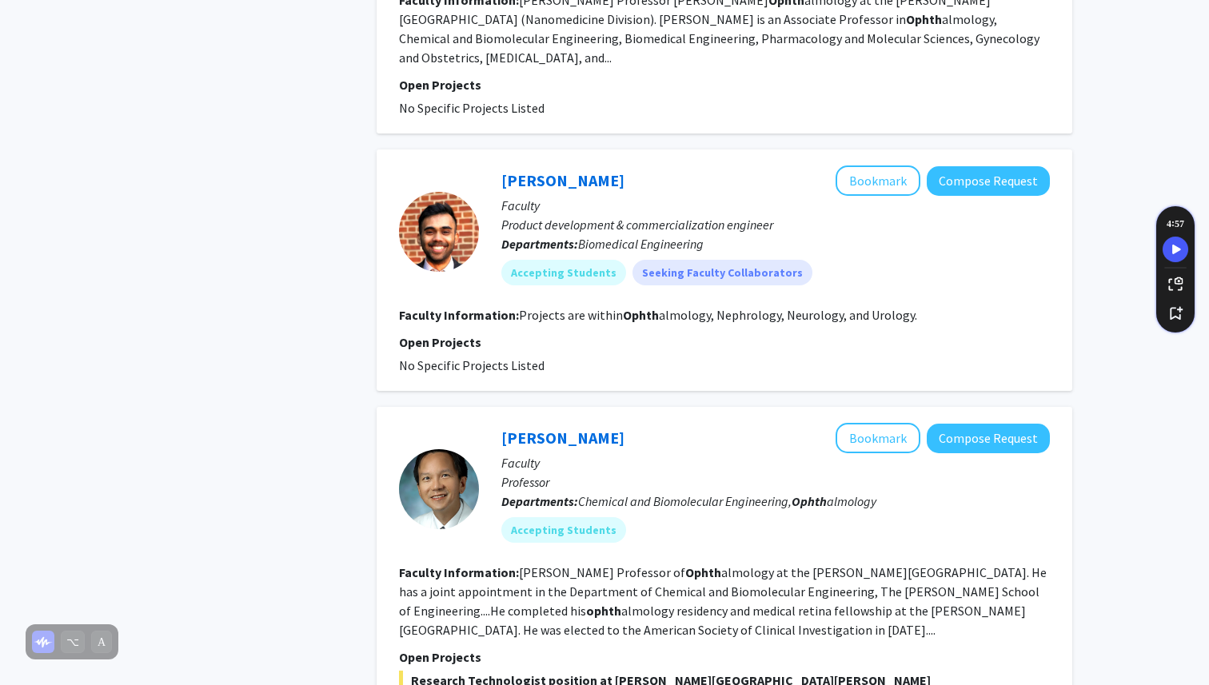
scroll to position [3551, 0]
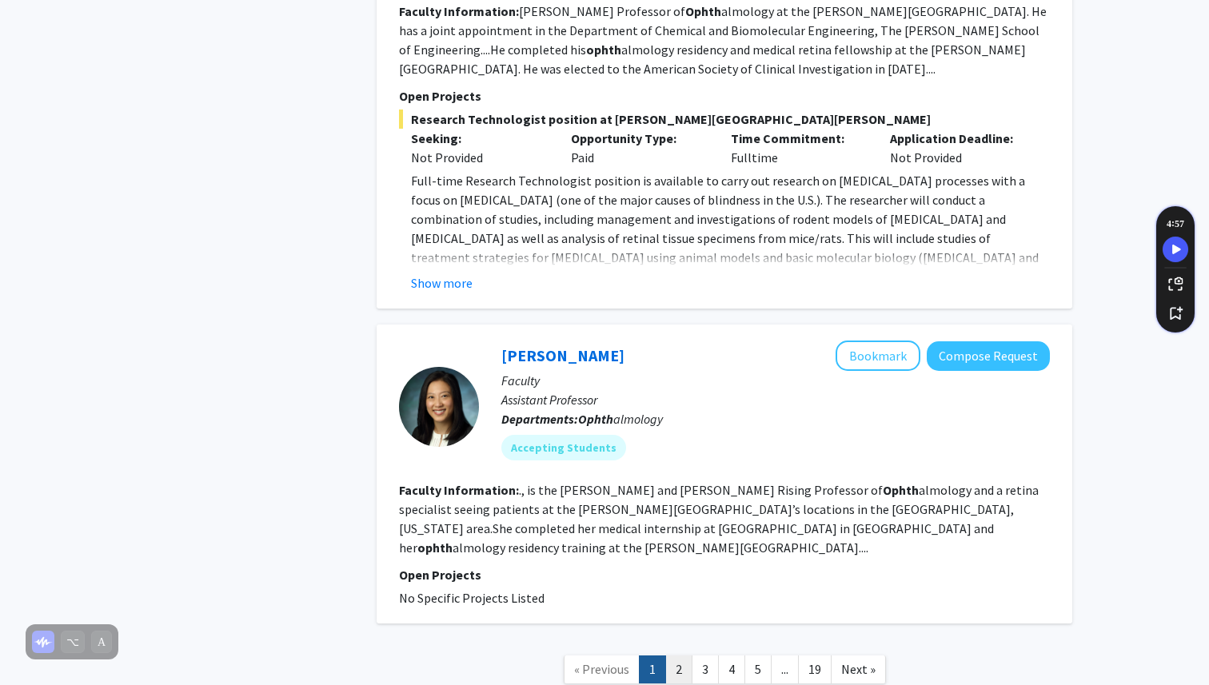
click at [682, 655] on link "2" at bounding box center [678, 669] width 27 height 28
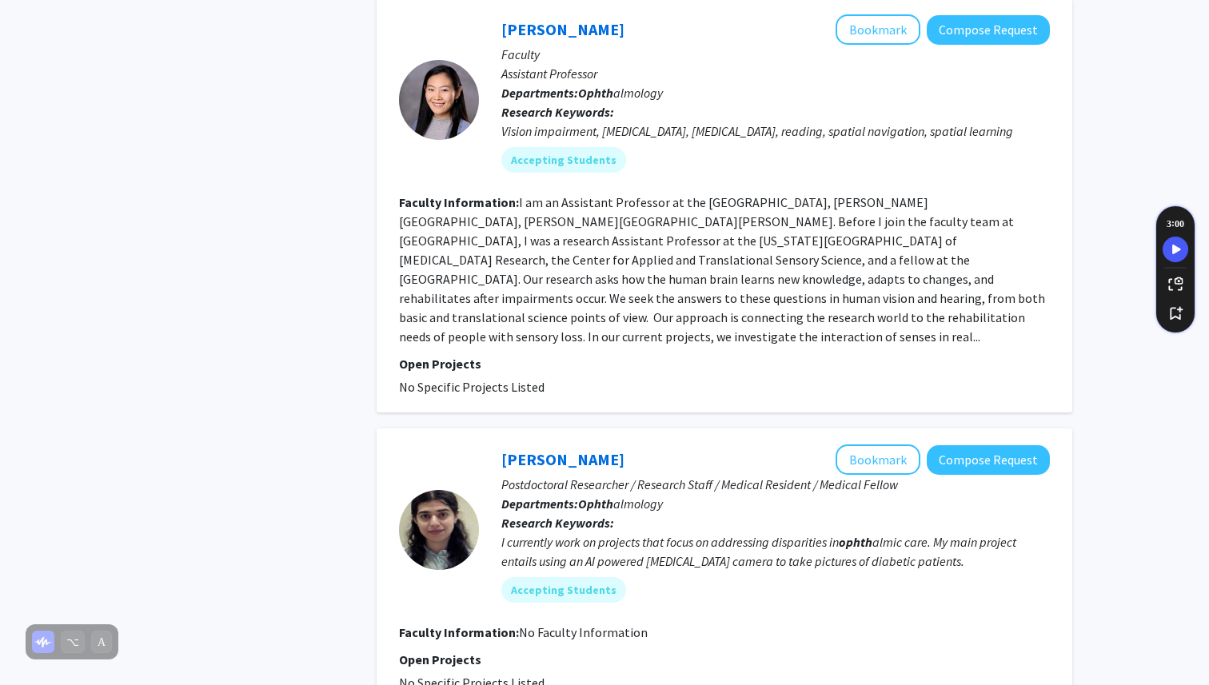
scroll to position [1372, 0]
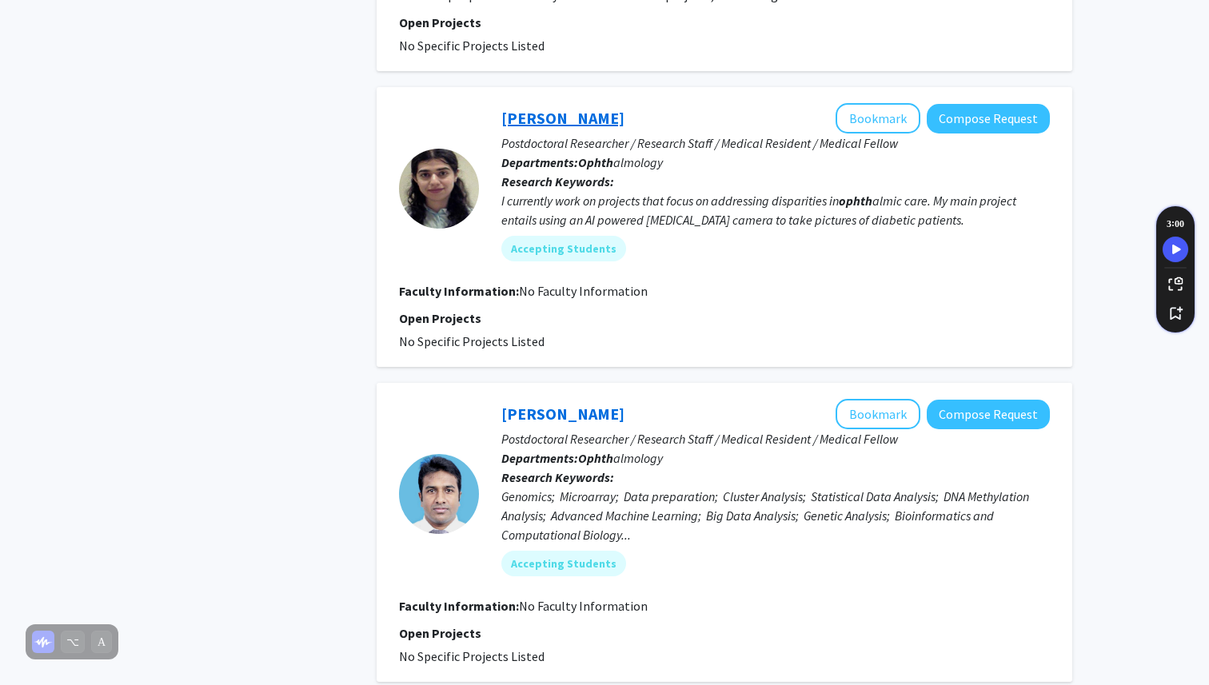
click at [583, 108] on link "[PERSON_NAME]" at bounding box center [562, 118] width 123 height 20
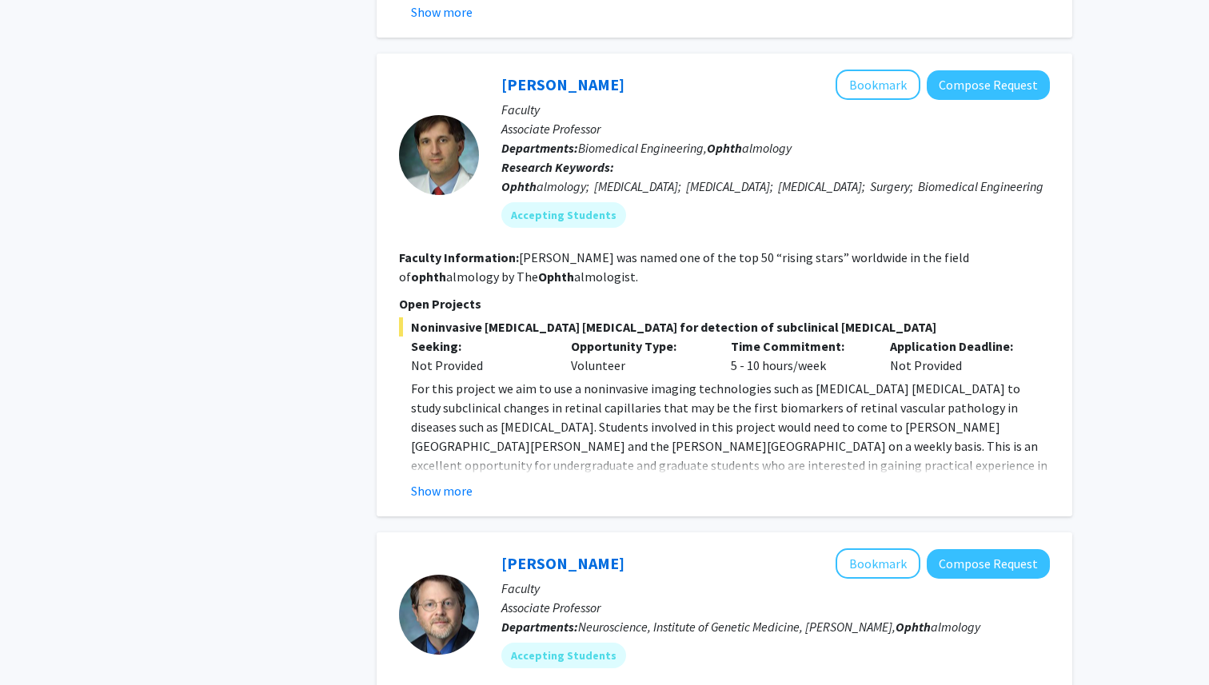
scroll to position [3236, 0]
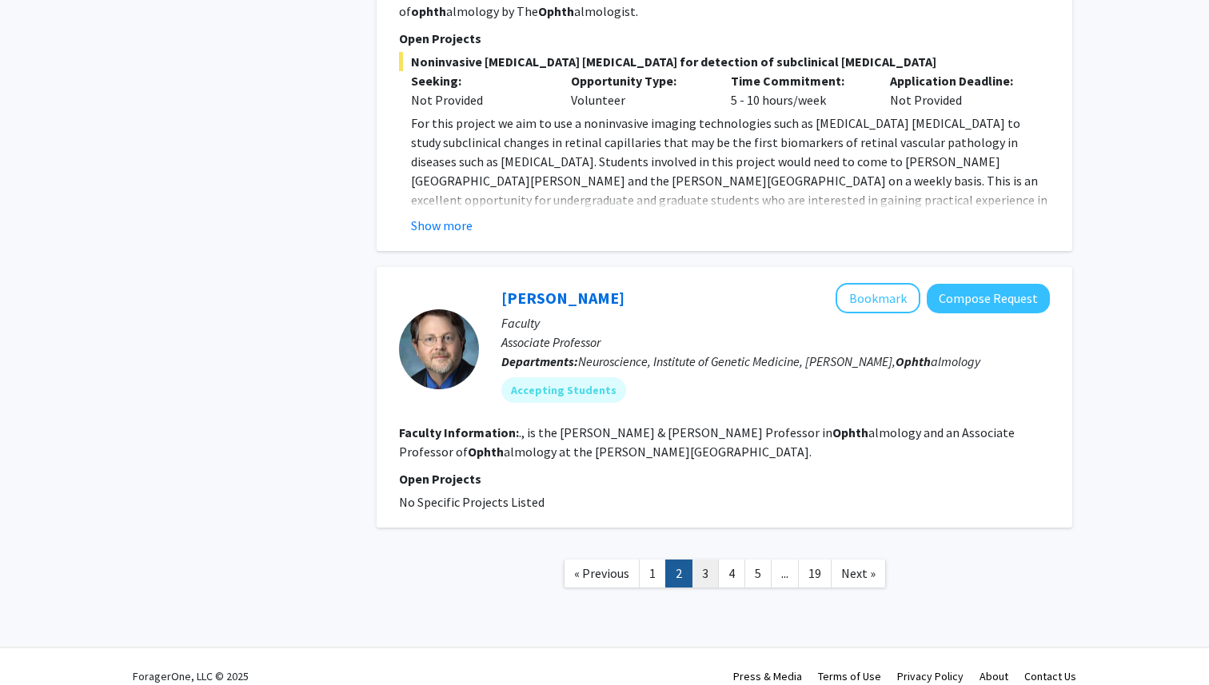
click at [704, 560] on link "3" at bounding box center [704, 574] width 27 height 28
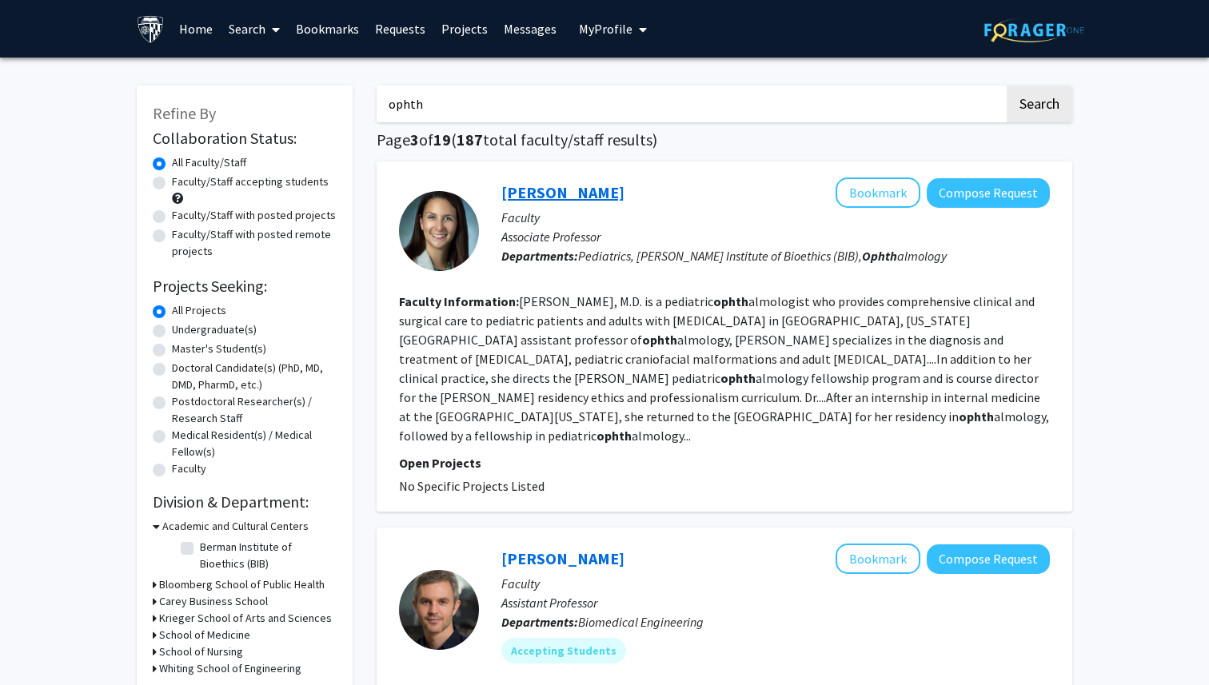
click at [565, 187] on link "[PERSON_NAME]" at bounding box center [562, 192] width 123 height 20
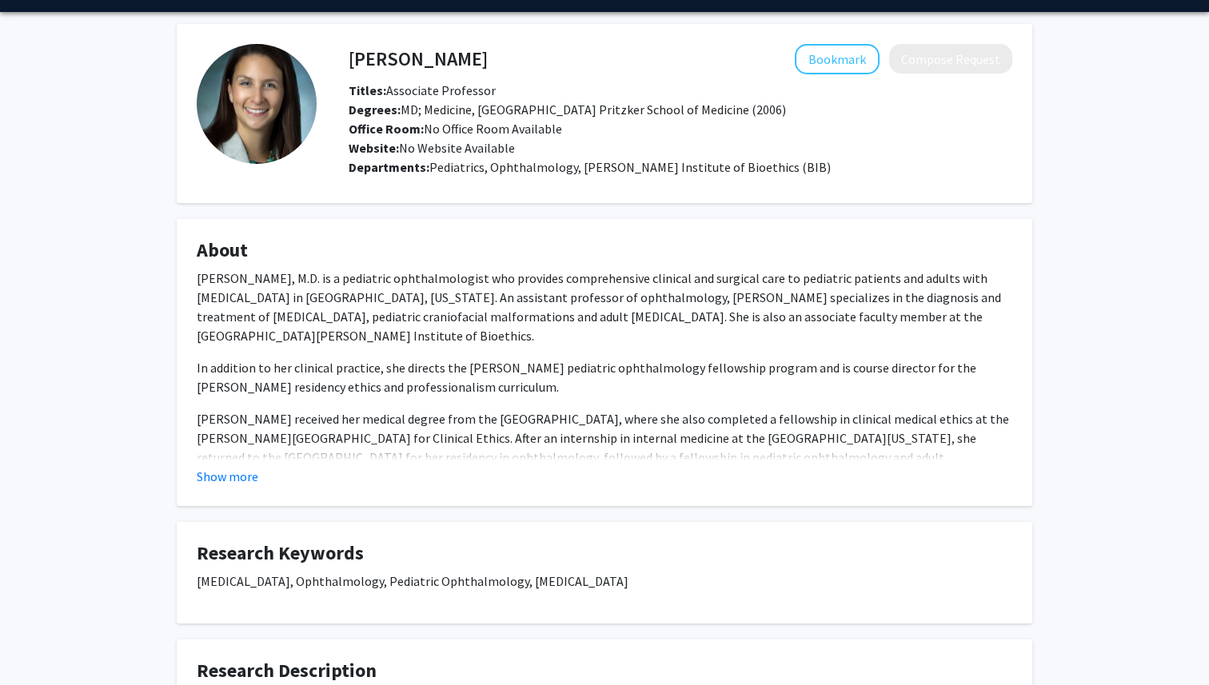
scroll to position [271, 0]
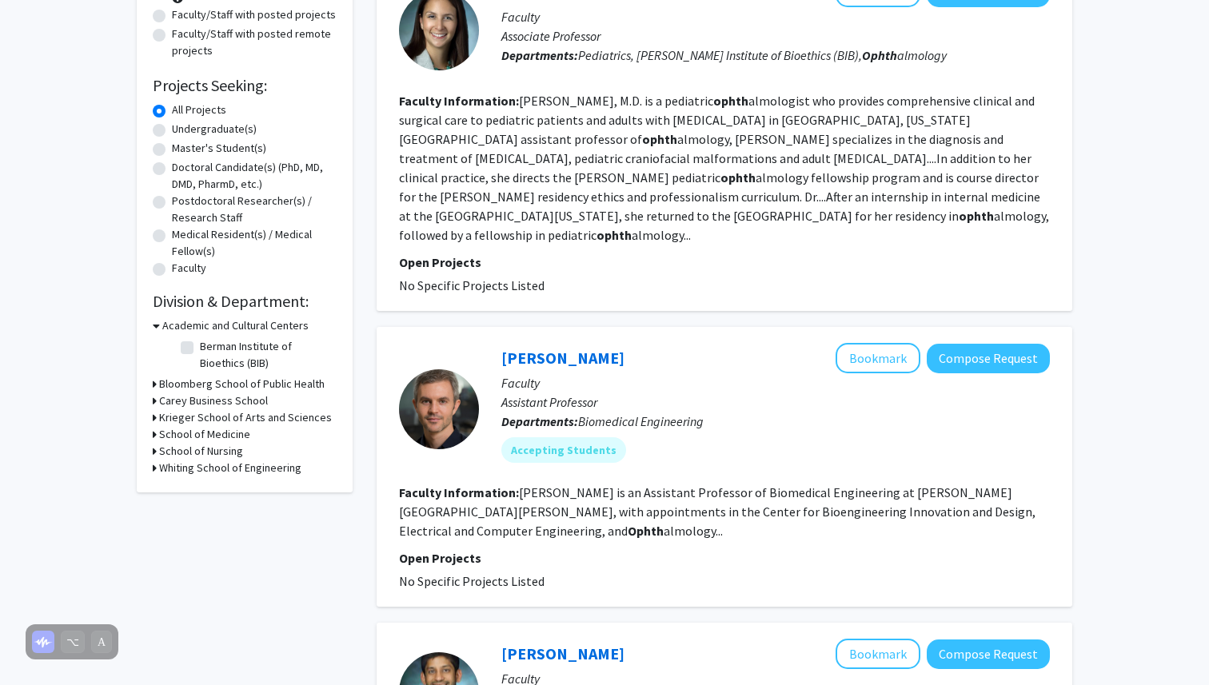
scroll to position [262, 0]
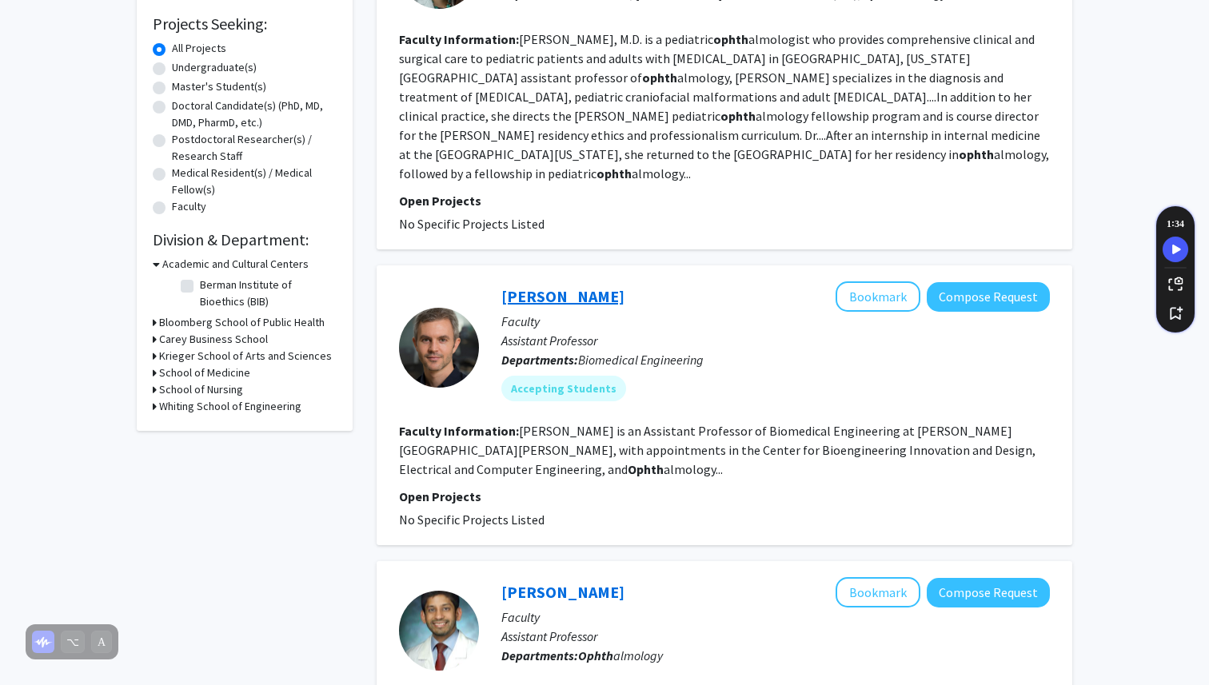
click at [534, 286] on link "[PERSON_NAME]" at bounding box center [562, 296] width 123 height 20
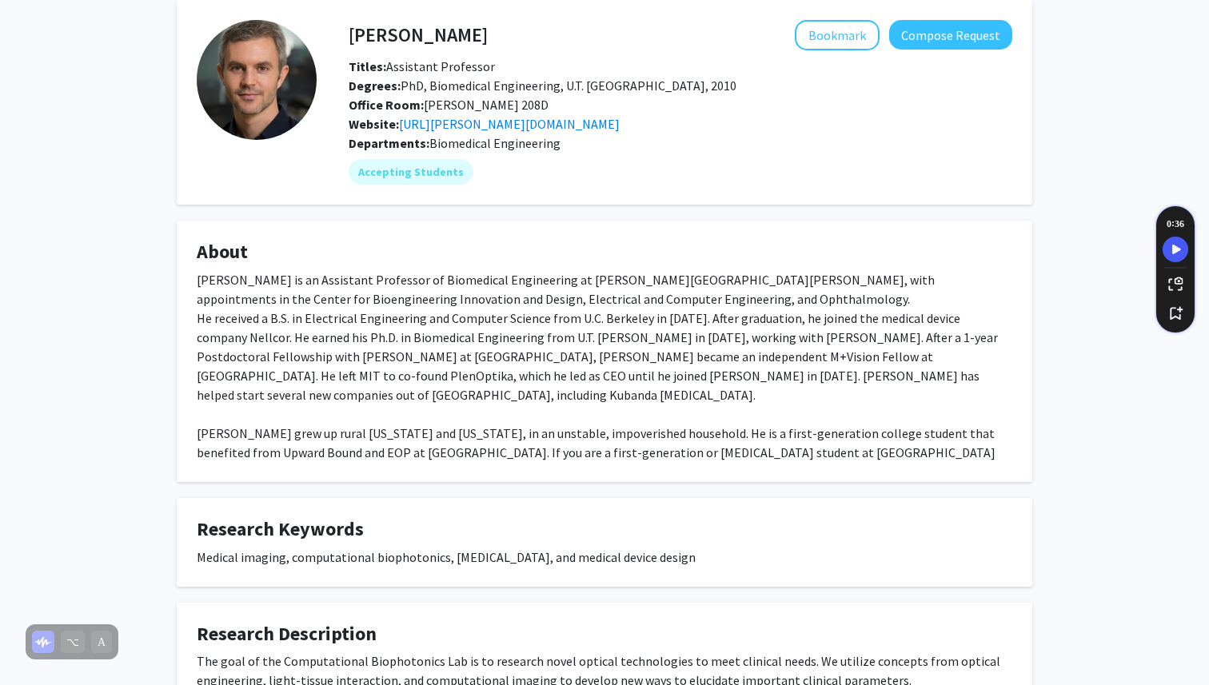
scroll to position [69, 0]
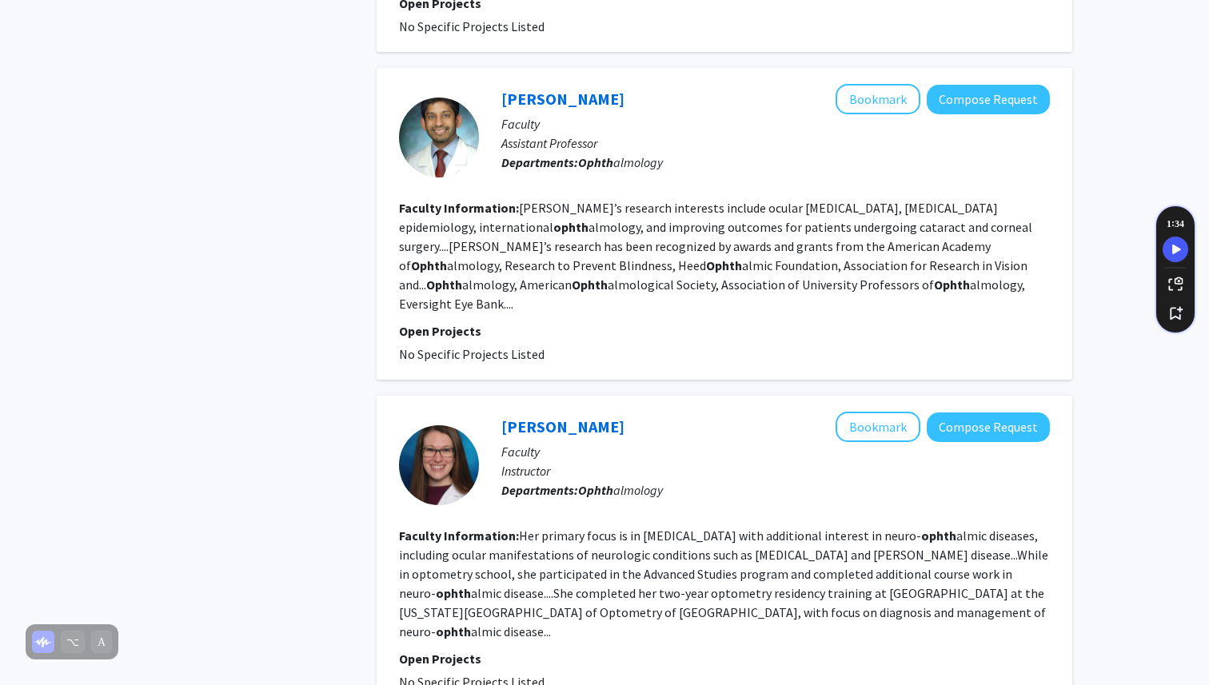
scroll to position [783, 0]
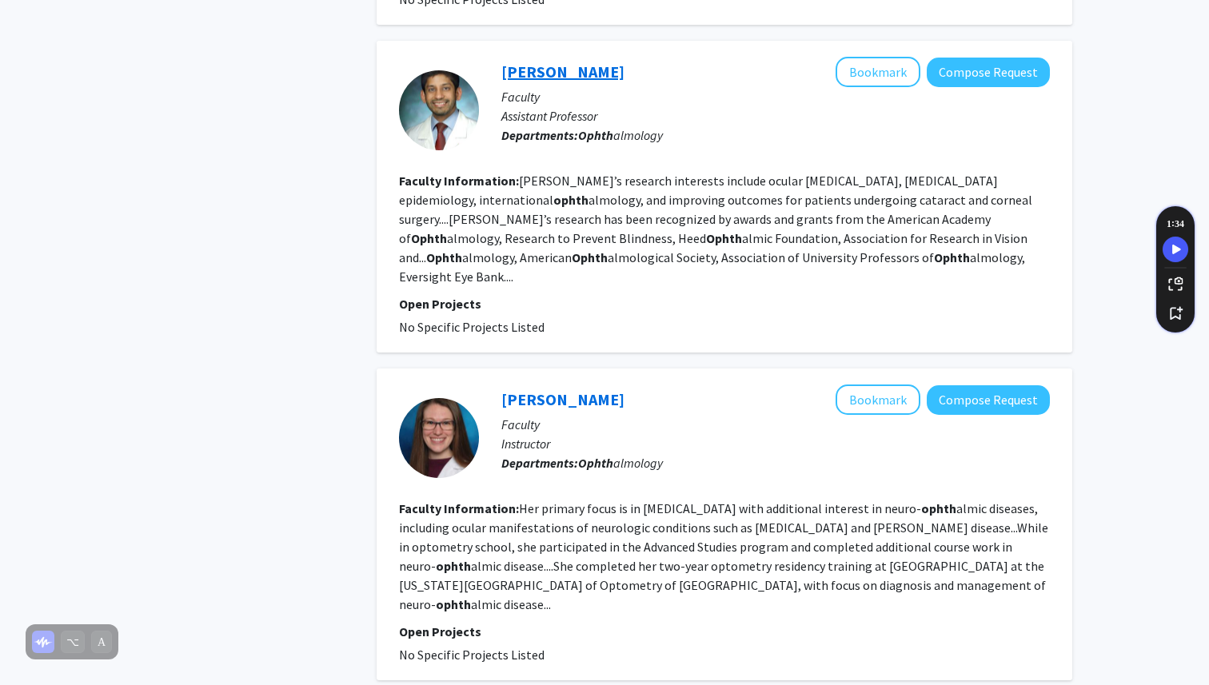
click at [561, 62] on link "[PERSON_NAME]" at bounding box center [562, 72] width 123 height 20
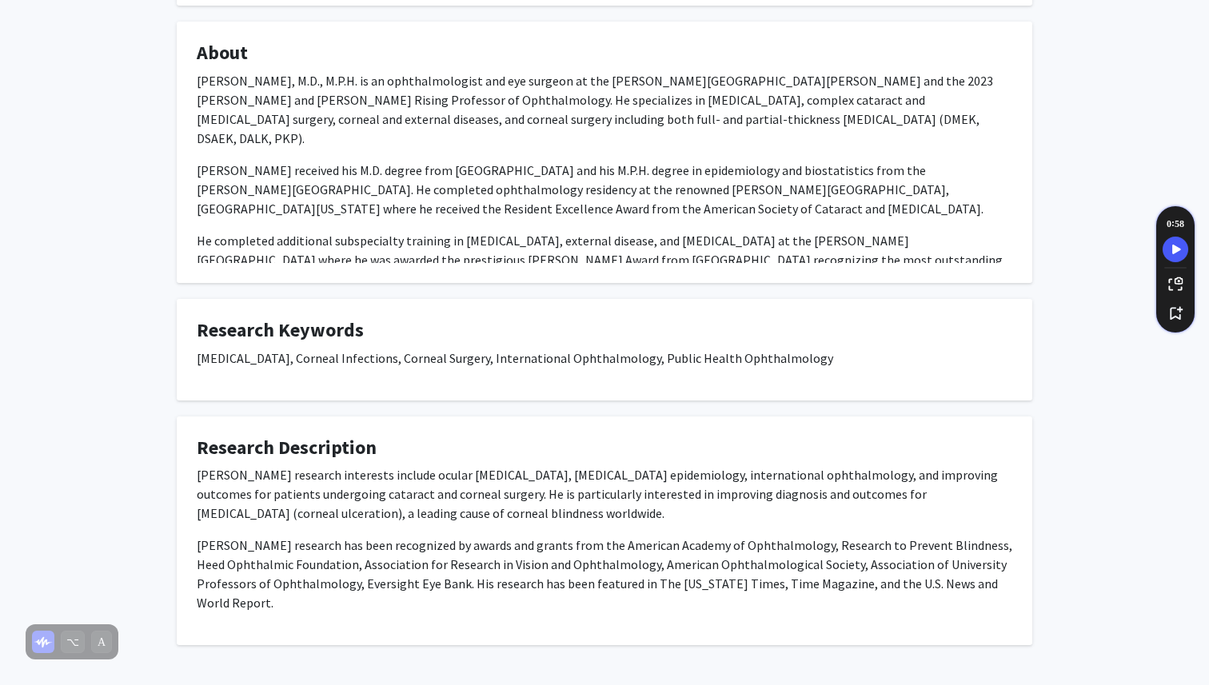
scroll to position [256, 0]
